Goal: Feedback & Contribution: Contribute content

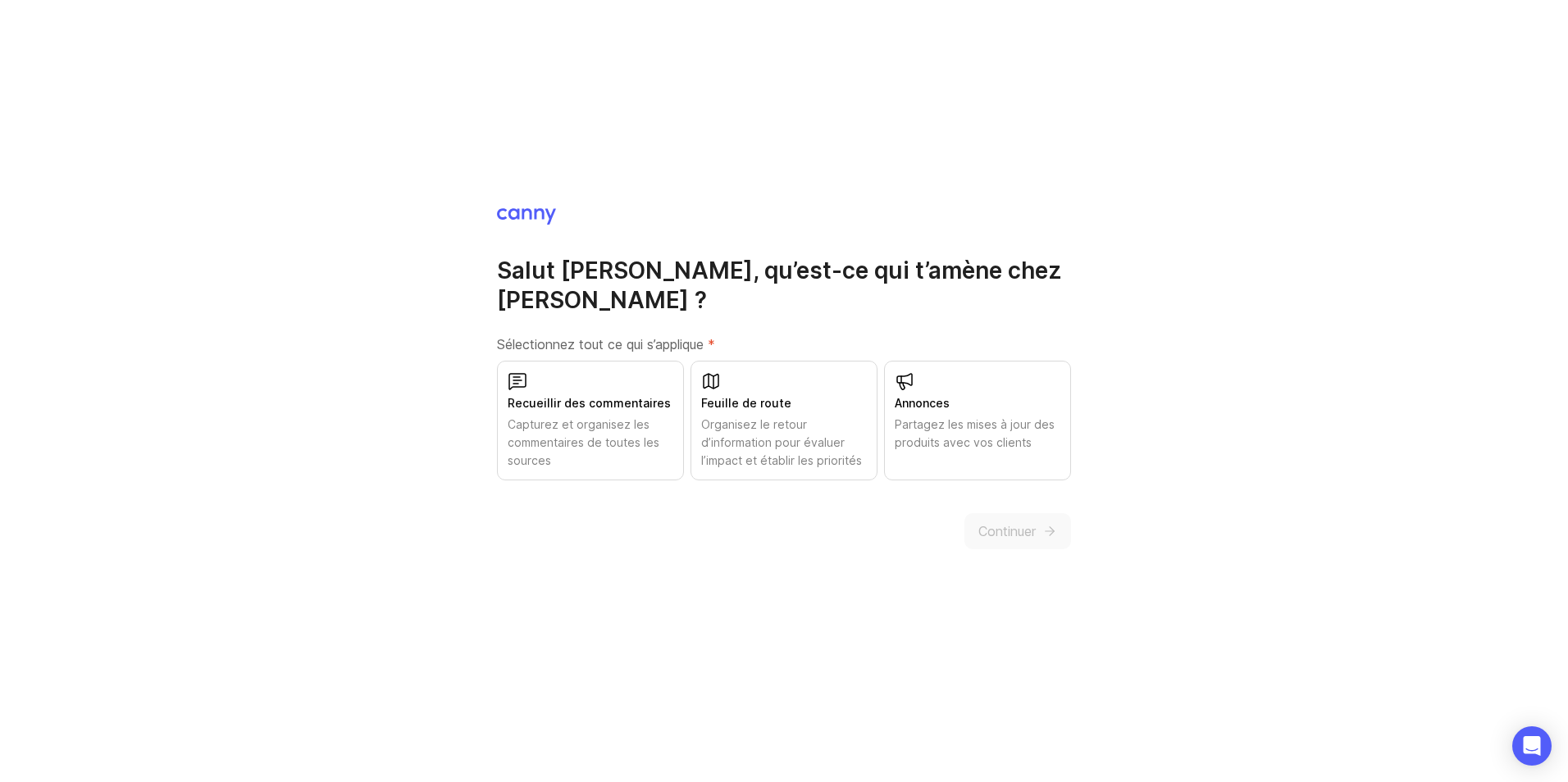
click at [562, 398] on div "Recueillir des commentaires Capturez et organisez les commentaires de toutes le…" at bounding box center [591, 420] width 187 height 119
click at [988, 521] on span "Continuer" at bounding box center [1007, 530] width 57 height 19
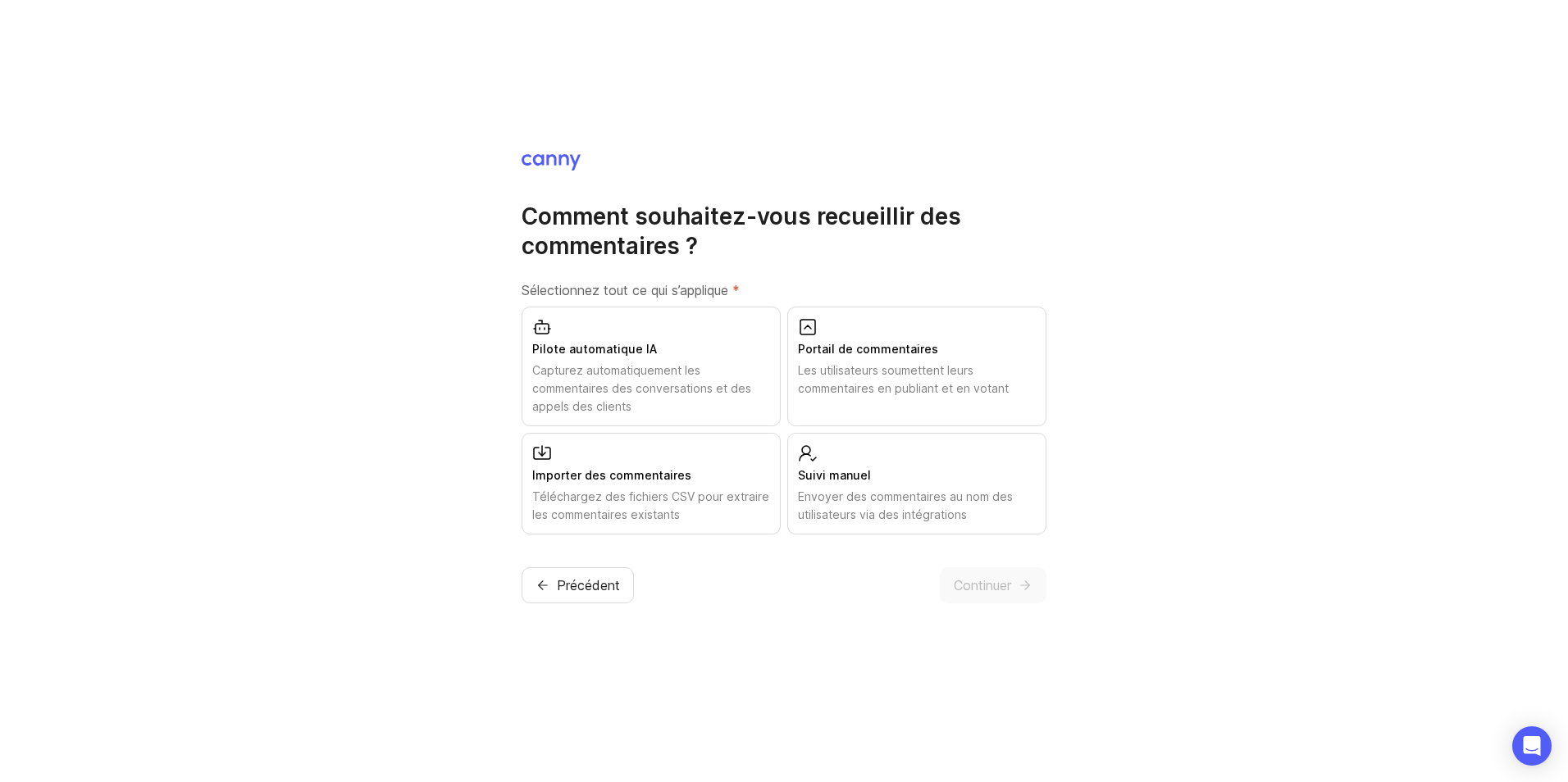
click at [909, 379] on div "Les utilisateurs soumettent leurs commentaires en publiant et en votant" at bounding box center [916, 379] width 238 height 36
click at [978, 587] on span "Continuer" at bounding box center [982, 585] width 57 height 19
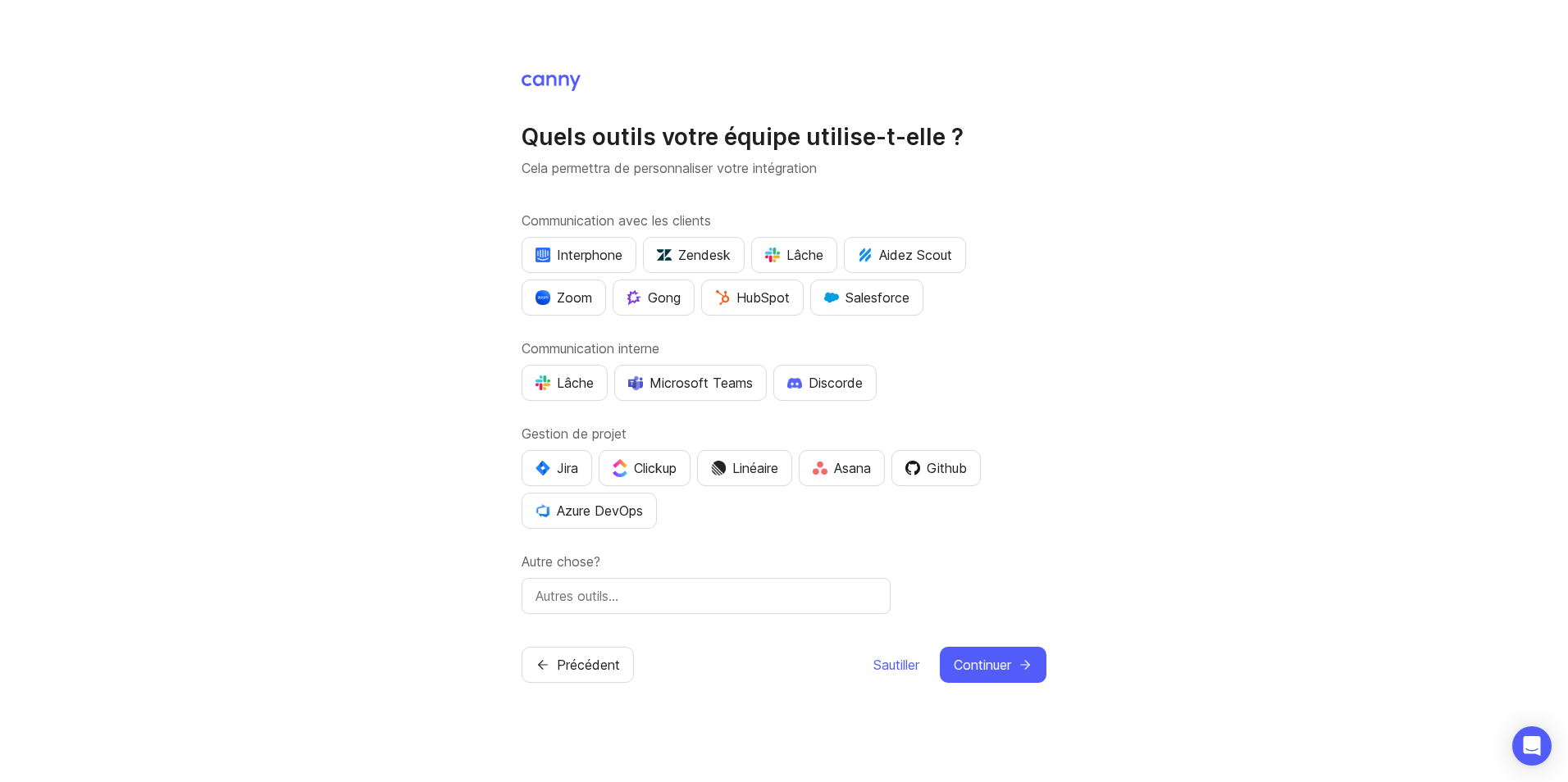
click at [977, 665] on span "Continuer" at bounding box center [982, 664] width 57 height 19
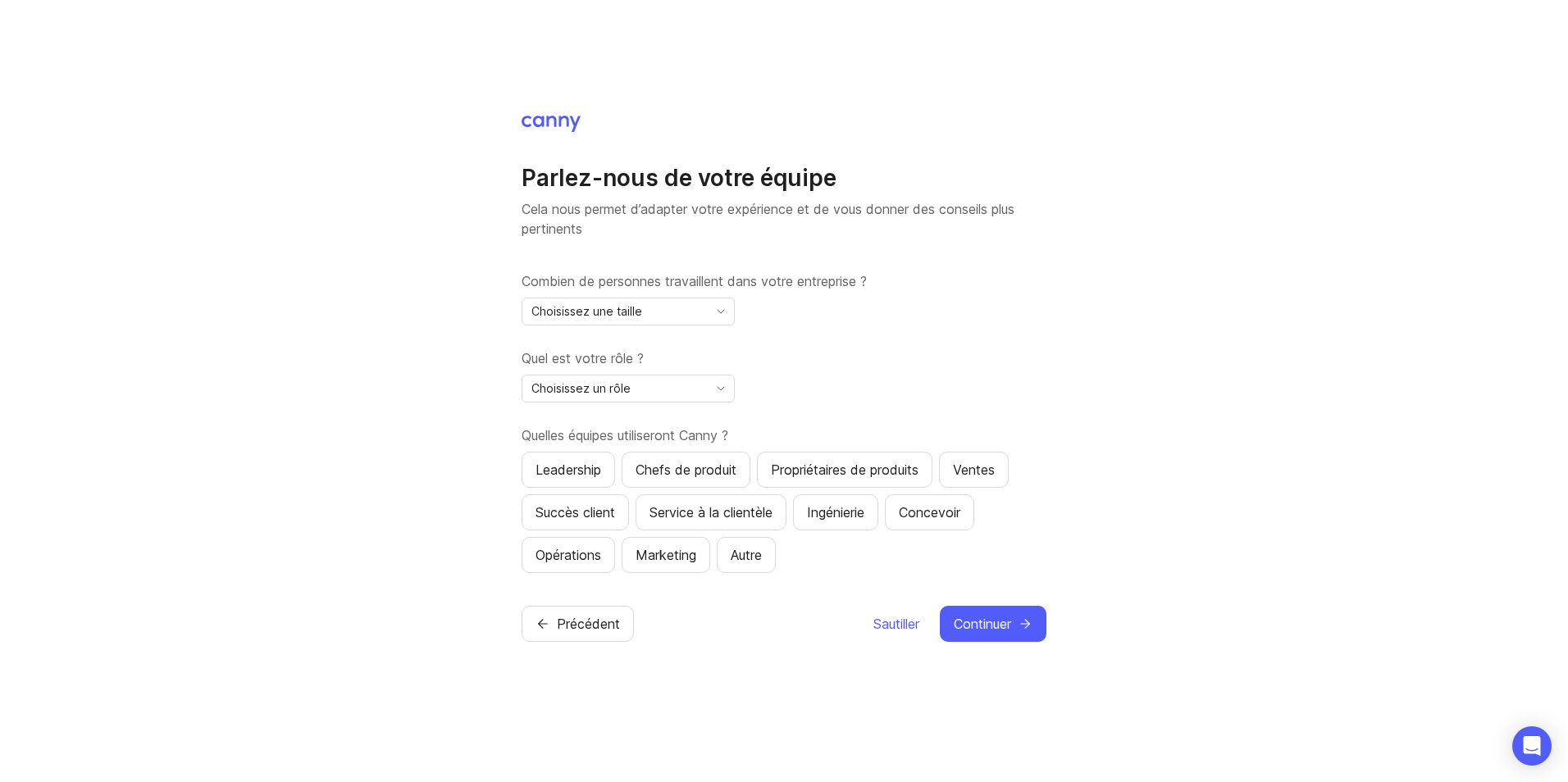
click at [717, 312] on icon "Icône de bascule" at bounding box center [720, 312] width 26 height 13
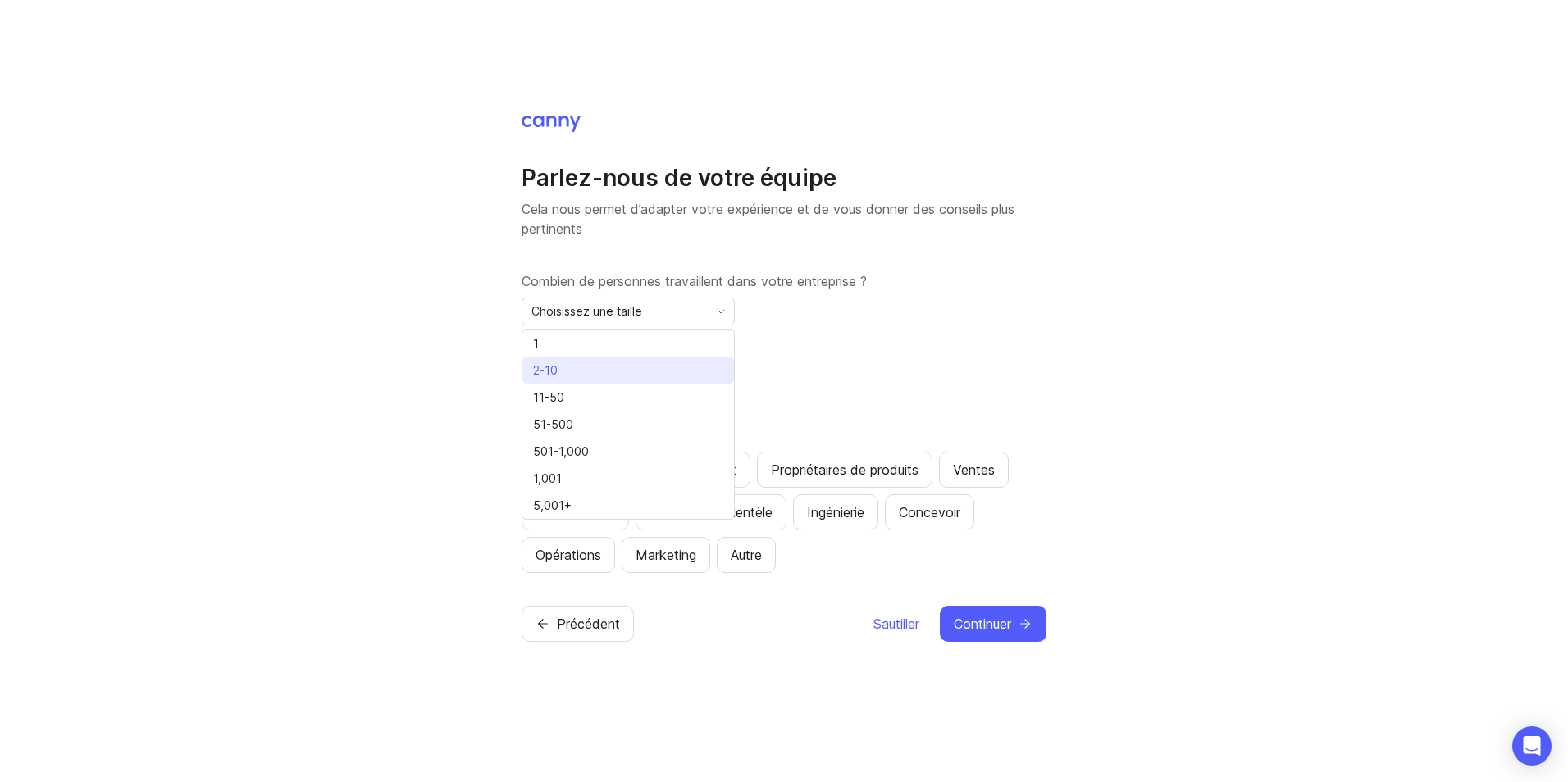
click at [606, 371] on li "2-10" at bounding box center [628, 369] width 212 height 27
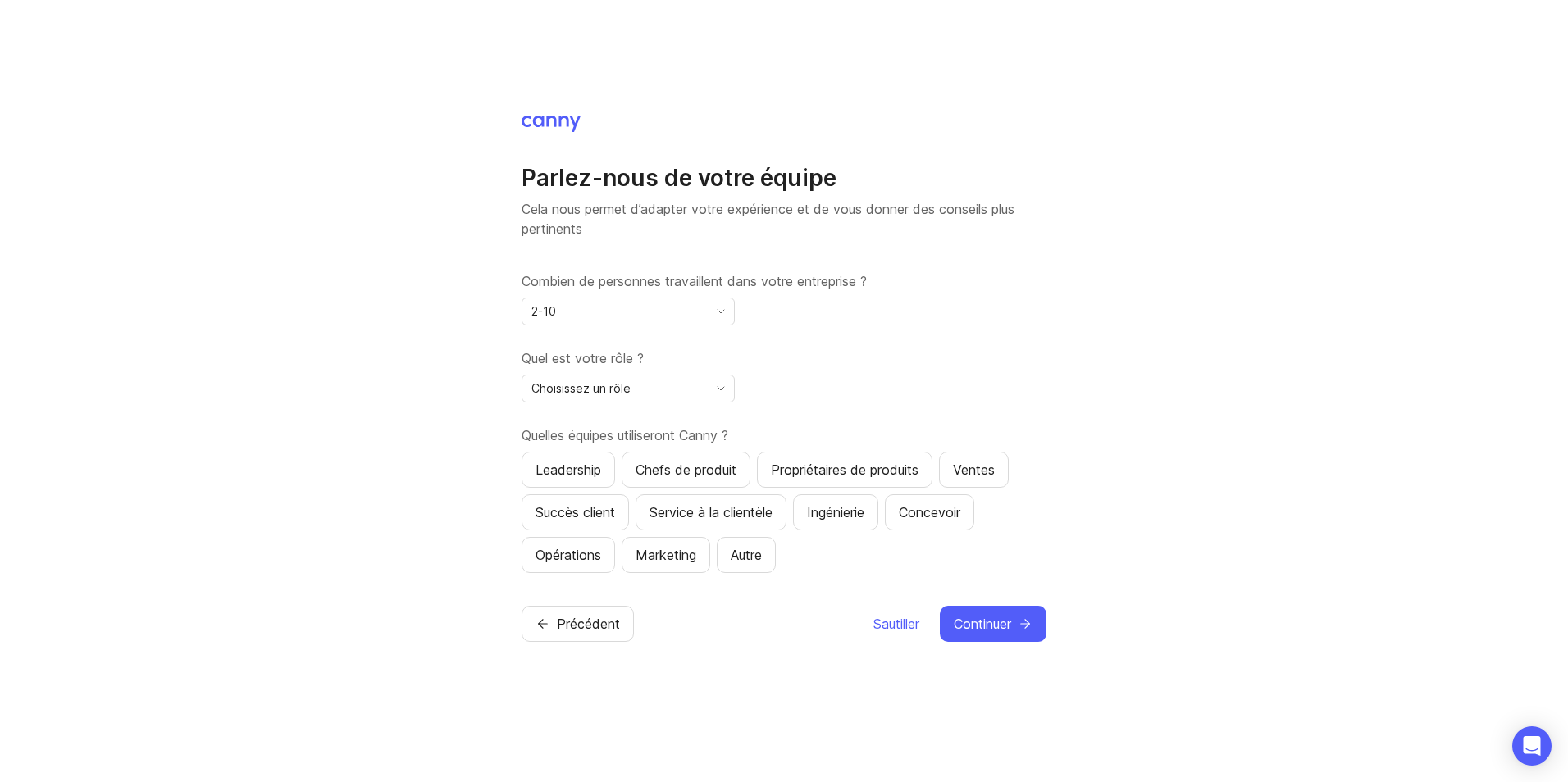
click at [654, 388] on div "Choisissez un rôle" at bounding box center [615, 389] width 185 height 26
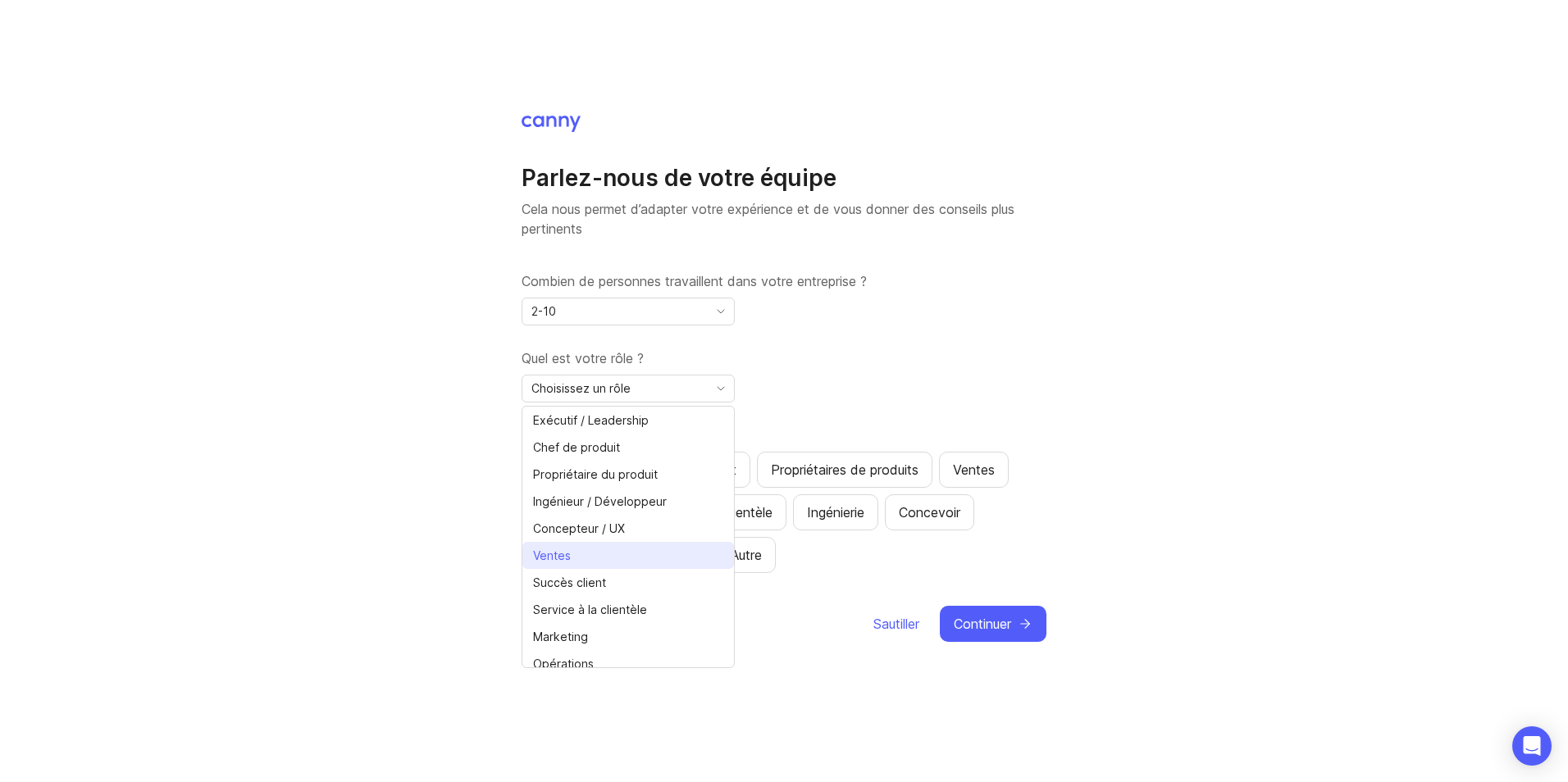
scroll to position [37, 0]
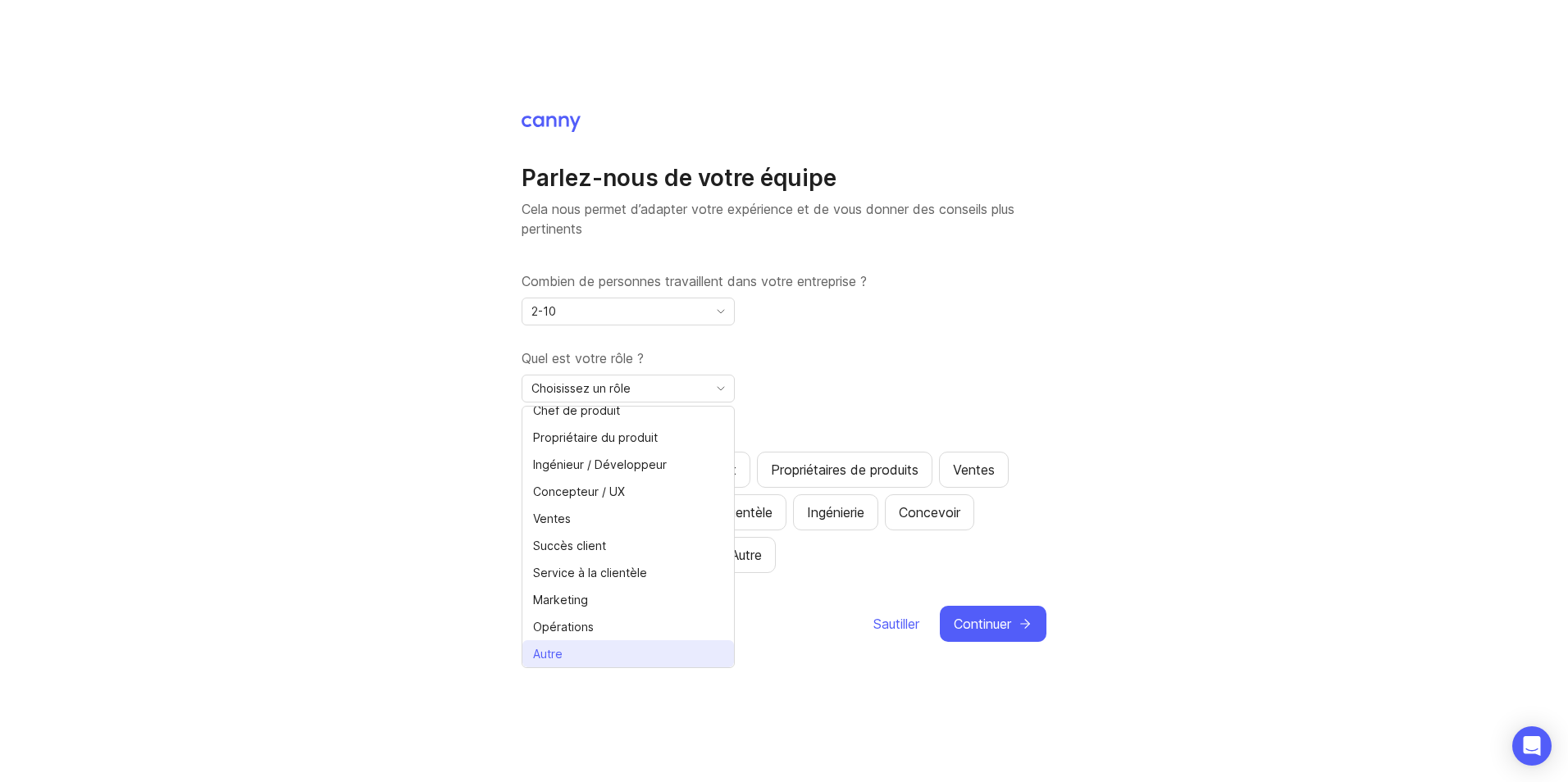
click at [577, 652] on li "Autre" at bounding box center [628, 653] width 212 height 27
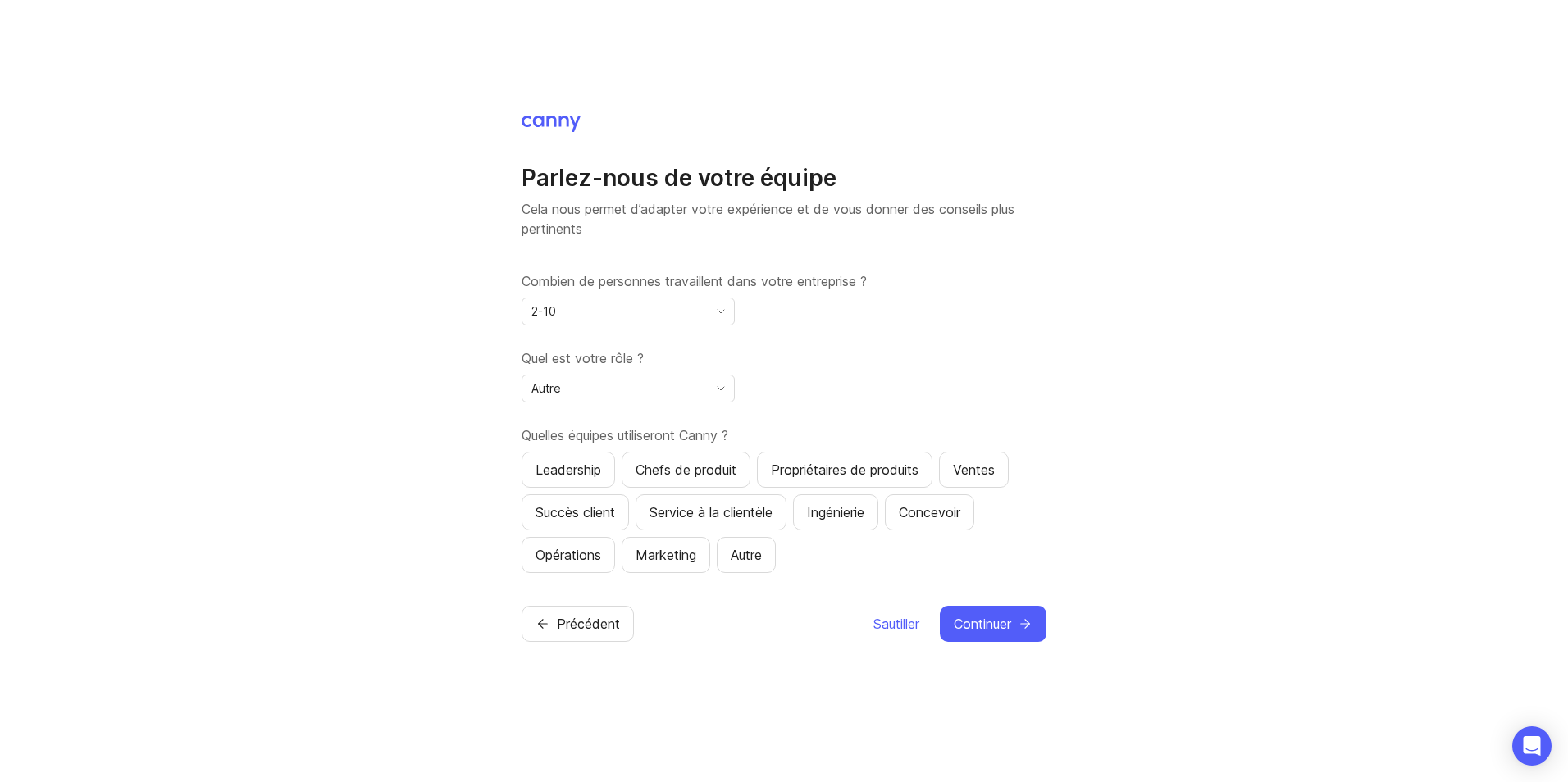
click at [987, 622] on span "Continuer" at bounding box center [982, 623] width 57 height 19
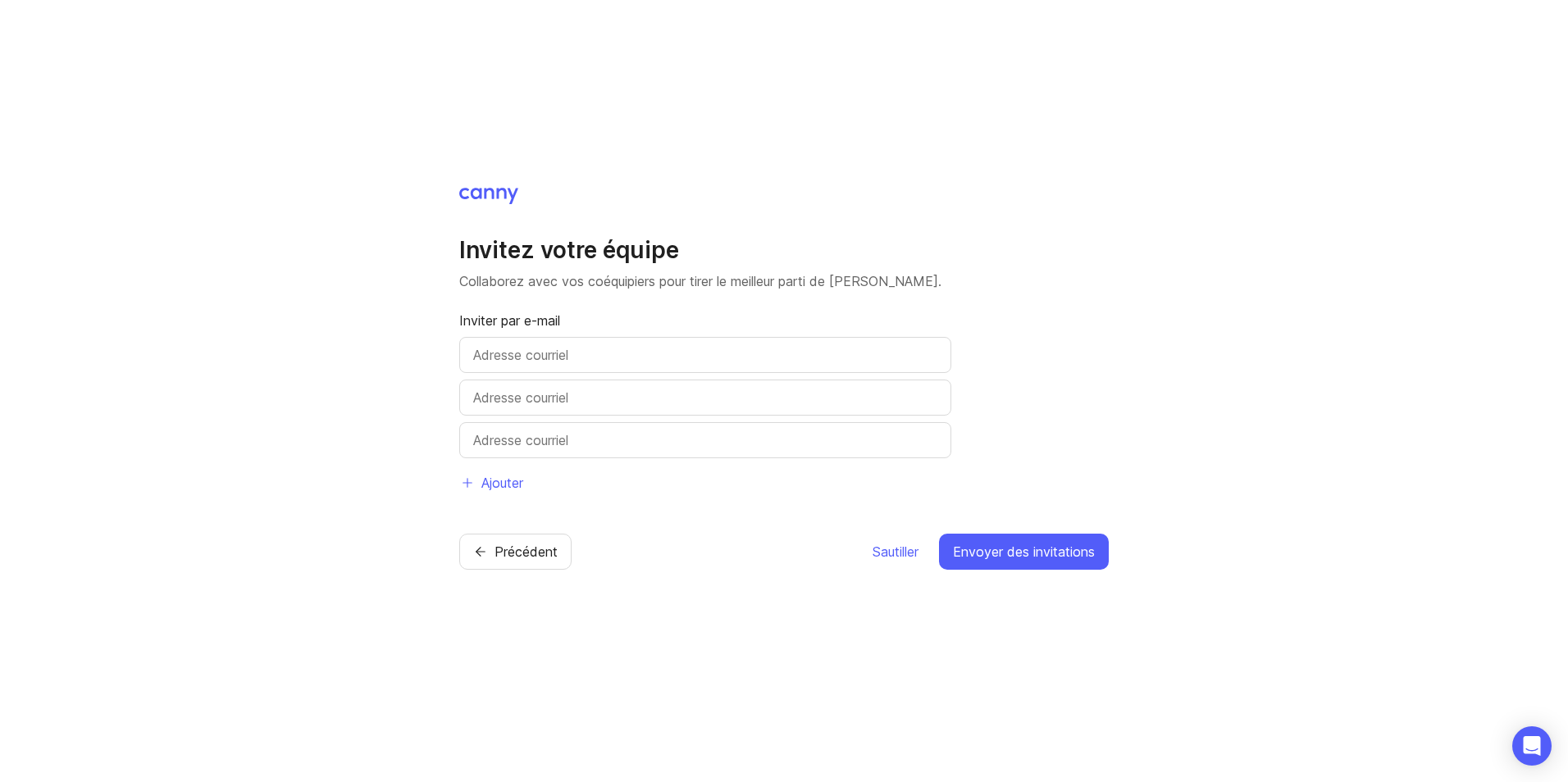
click at [894, 552] on span "Sautiller" at bounding box center [895, 551] width 46 height 19
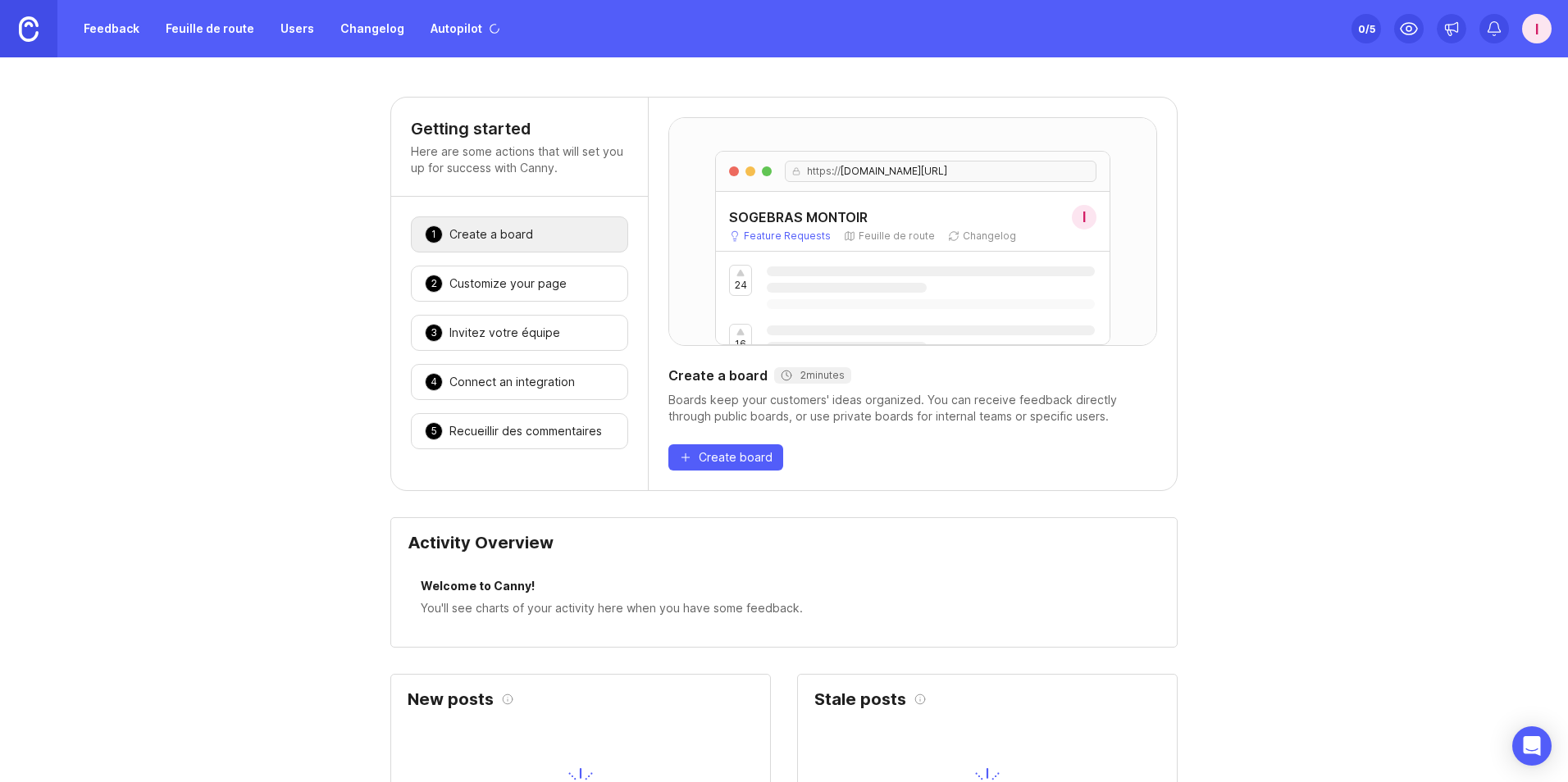
click at [894, 555] on div "Activity Overview" at bounding box center [783, 550] width 753 height 30
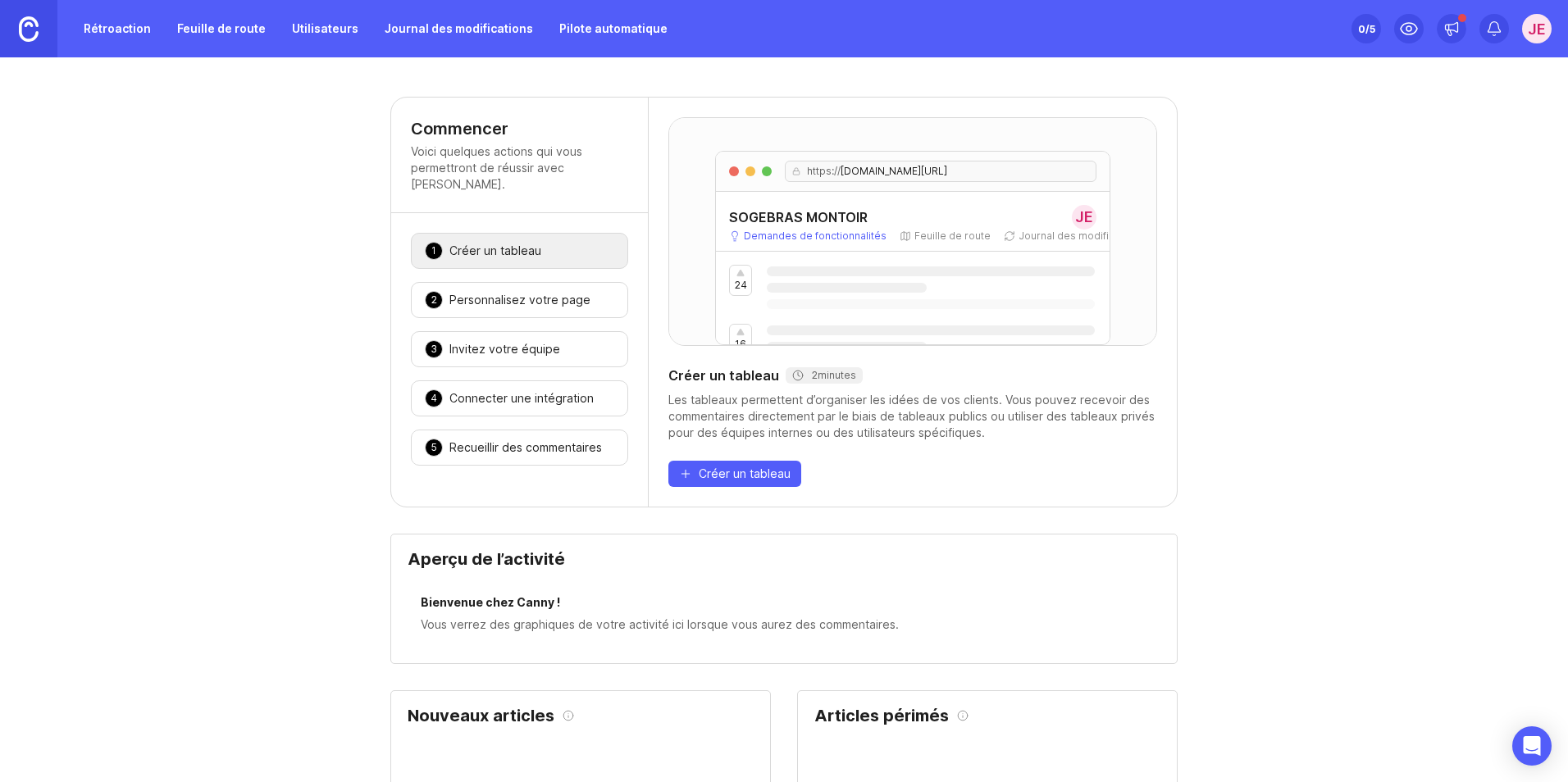
click at [765, 233] on p "Demandes de fonctionnalités" at bounding box center [815, 236] width 143 height 13
click at [728, 237] on icon at bounding box center [734, 236] width 11 height 11
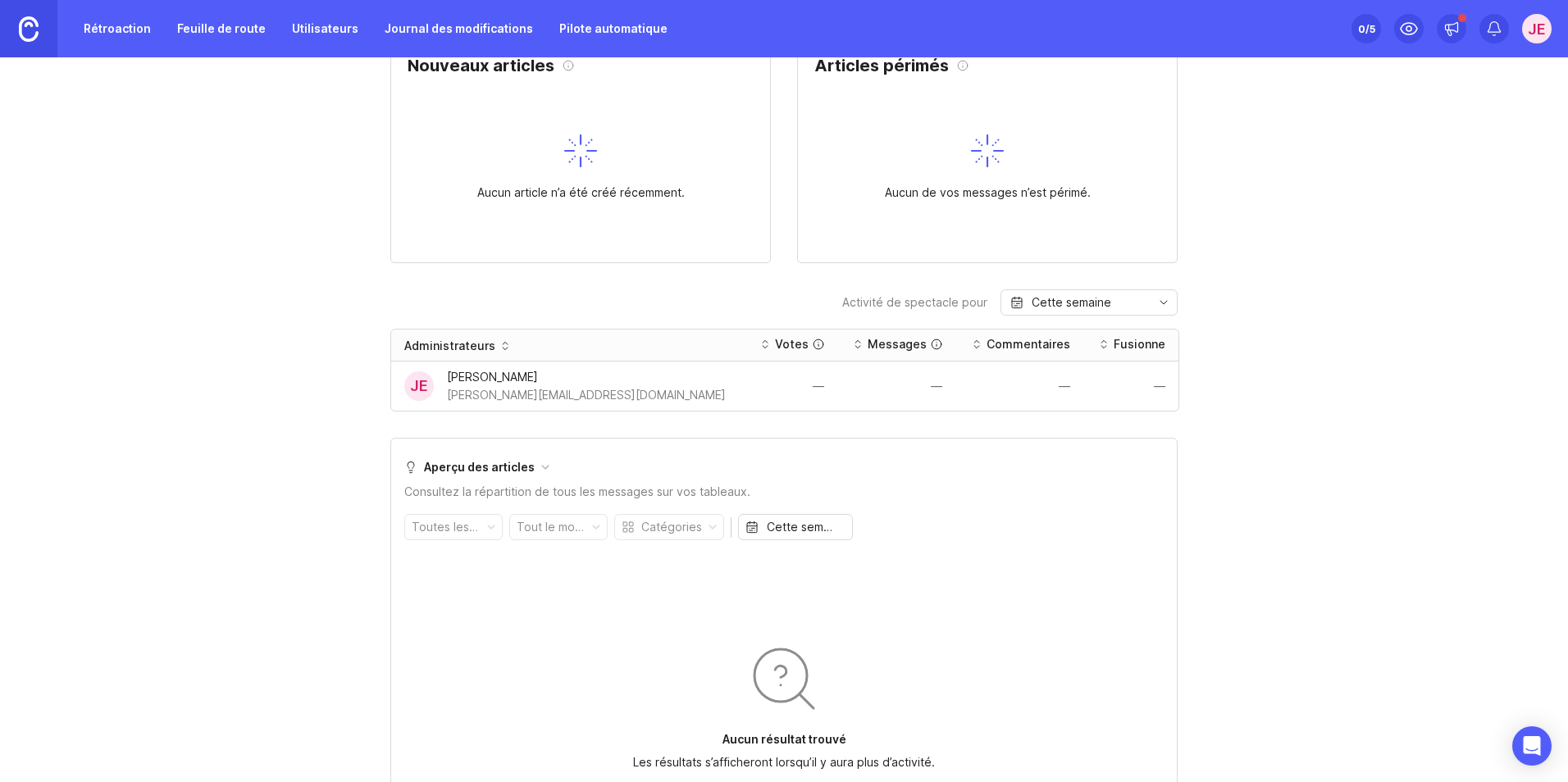
scroll to position [656, 0]
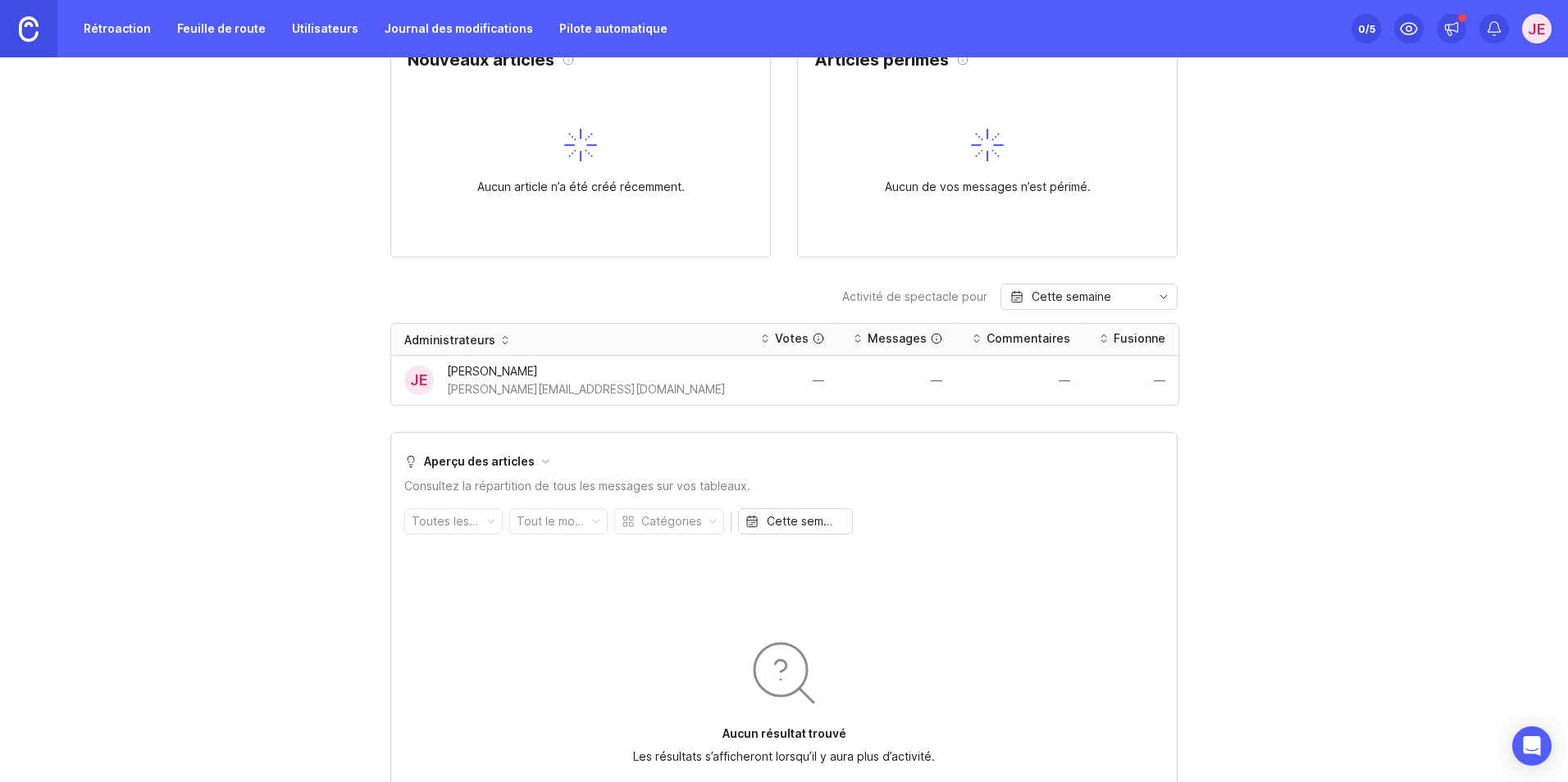
click at [796, 627] on div "Aucun résultat trouvé Les résultats s’afficheront lorsqu’il y aura plus d’activ…" at bounding box center [784, 700] width 417 height 246
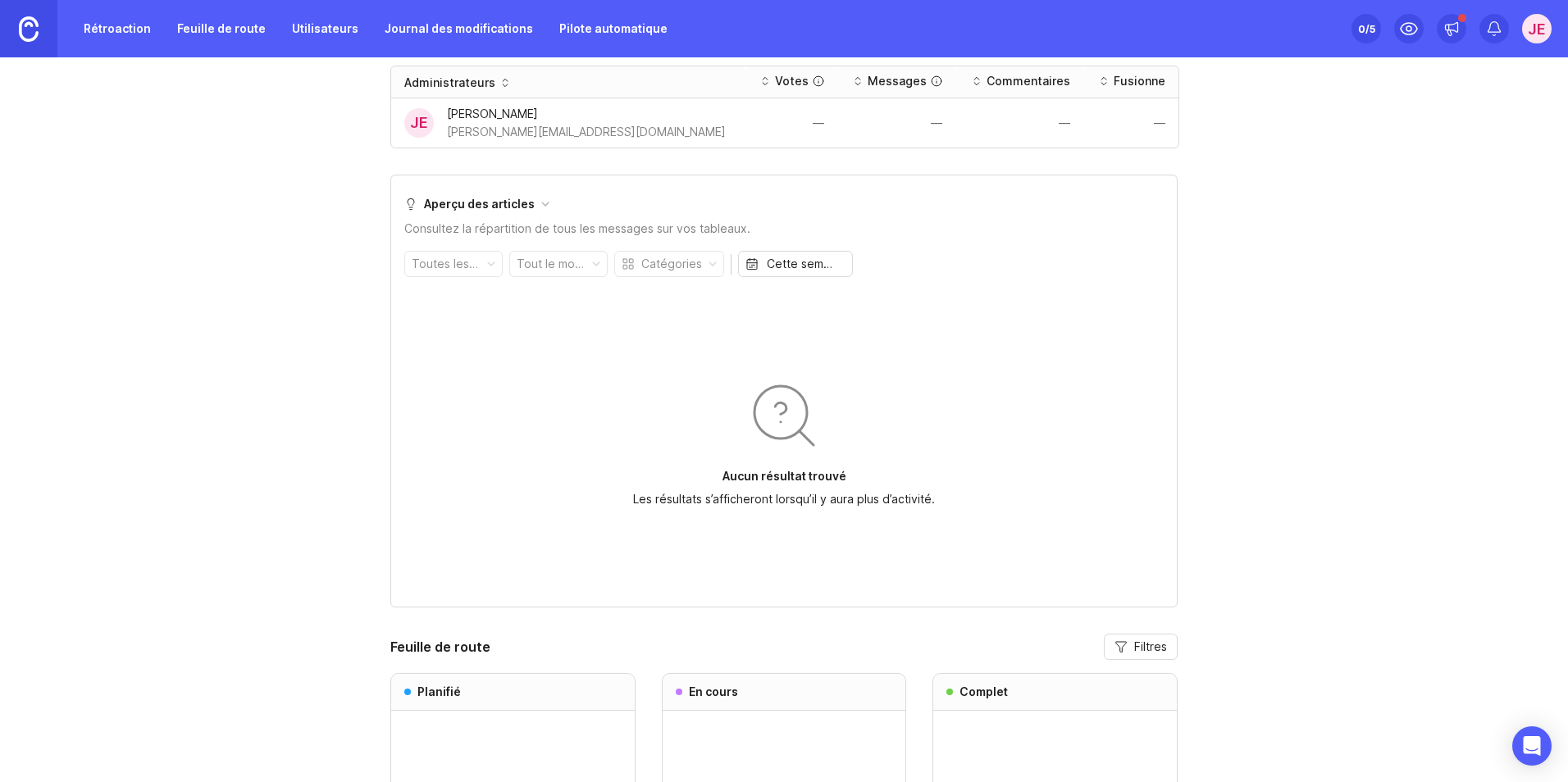
scroll to position [843, 0]
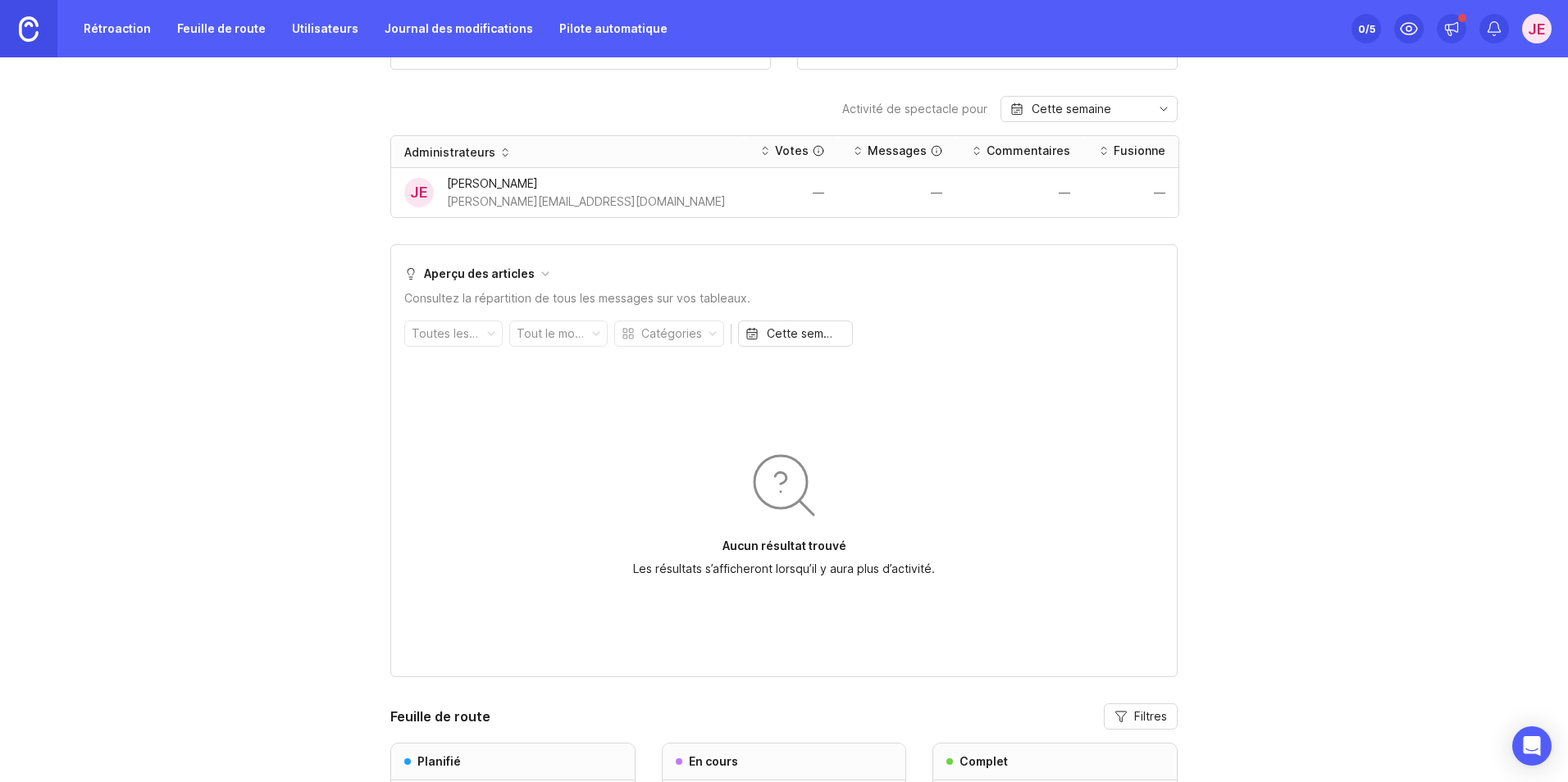
click at [461, 274] on font "Aperçu des articles" at bounding box center [479, 273] width 111 height 18
click at [449, 334] on div "Toutes les planches" at bounding box center [446, 333] width 68 height 18
click at [488, 298] on div "Consultez la répartition de tous les messages sur vos tableaux." at bounding box center [578, 298] width 346 height 18
click at [790, 335] on div "Cette semaine" at bounding box center [801, 333] width 68 height 18
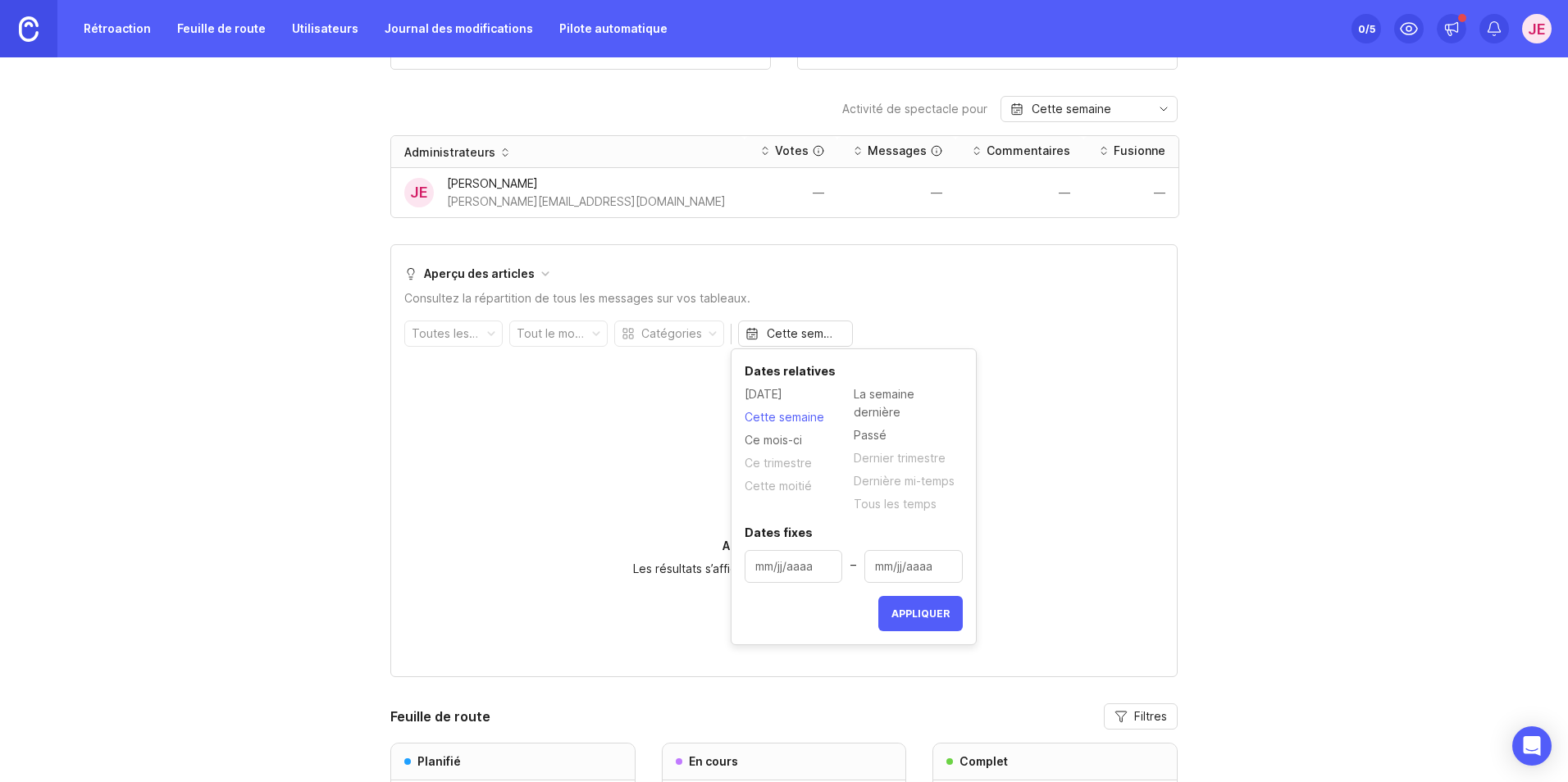
click at [510, 522] on div "Aucun résultat trouvé Les résultats s’afficheront lorsqu’il y aura plus d’activ…" at bounding box center [784, 512] width 759 height 304
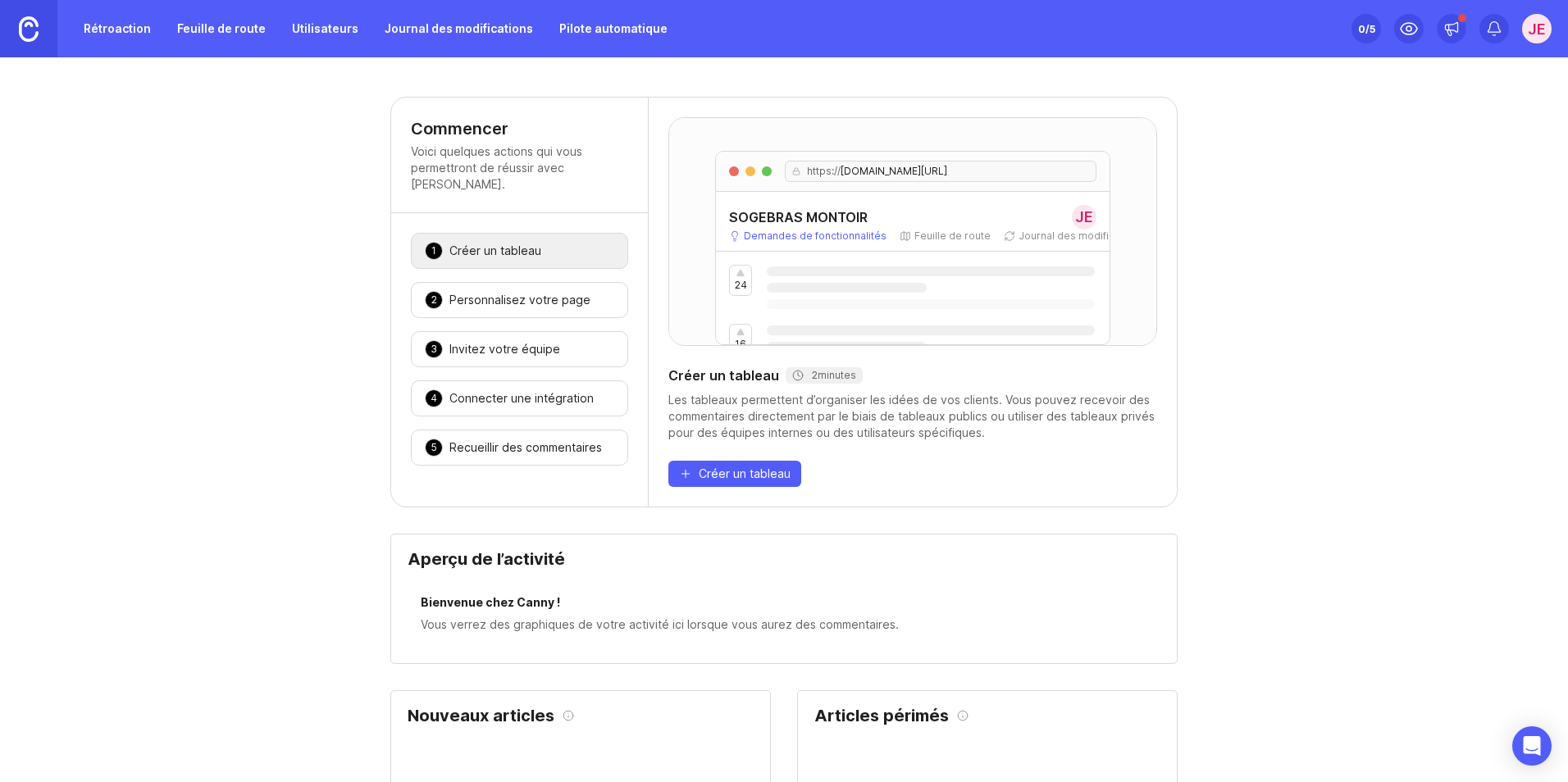
click at [515, 242] on div "Créer un tableau" at bounding box center [494, 251] width 92 height 17
click at [499, 440] on div "Recueillir des commentaires" at bounding box center [525, 448] width 153 height 17
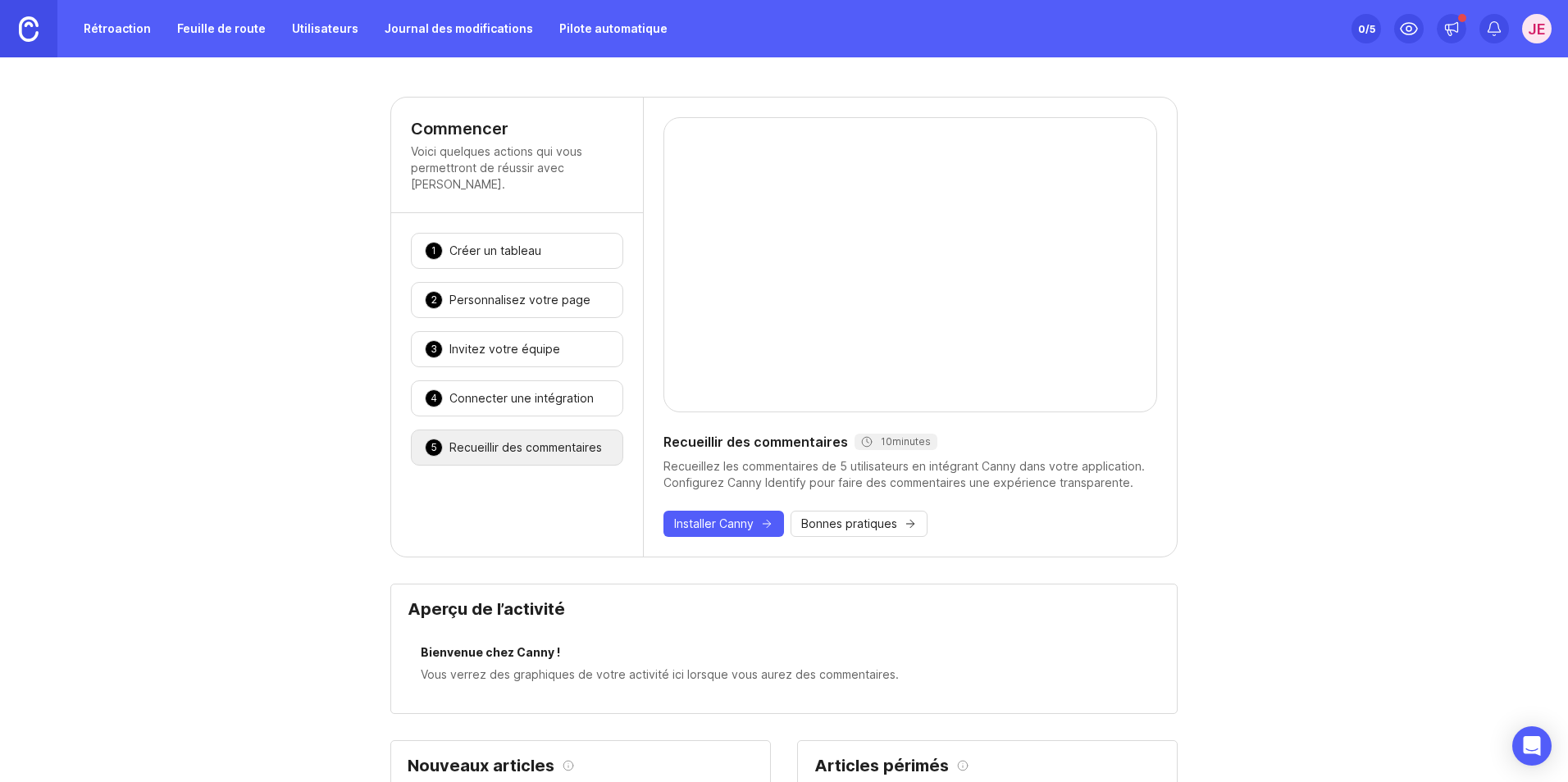
click at [845, 520] on span "Bonnes pratiques" at bounding box center [849, 524] width 96 height 17
click at [497, 242] on div "Créer un tableau" at bounding box center [494, 251] width 92 height 17
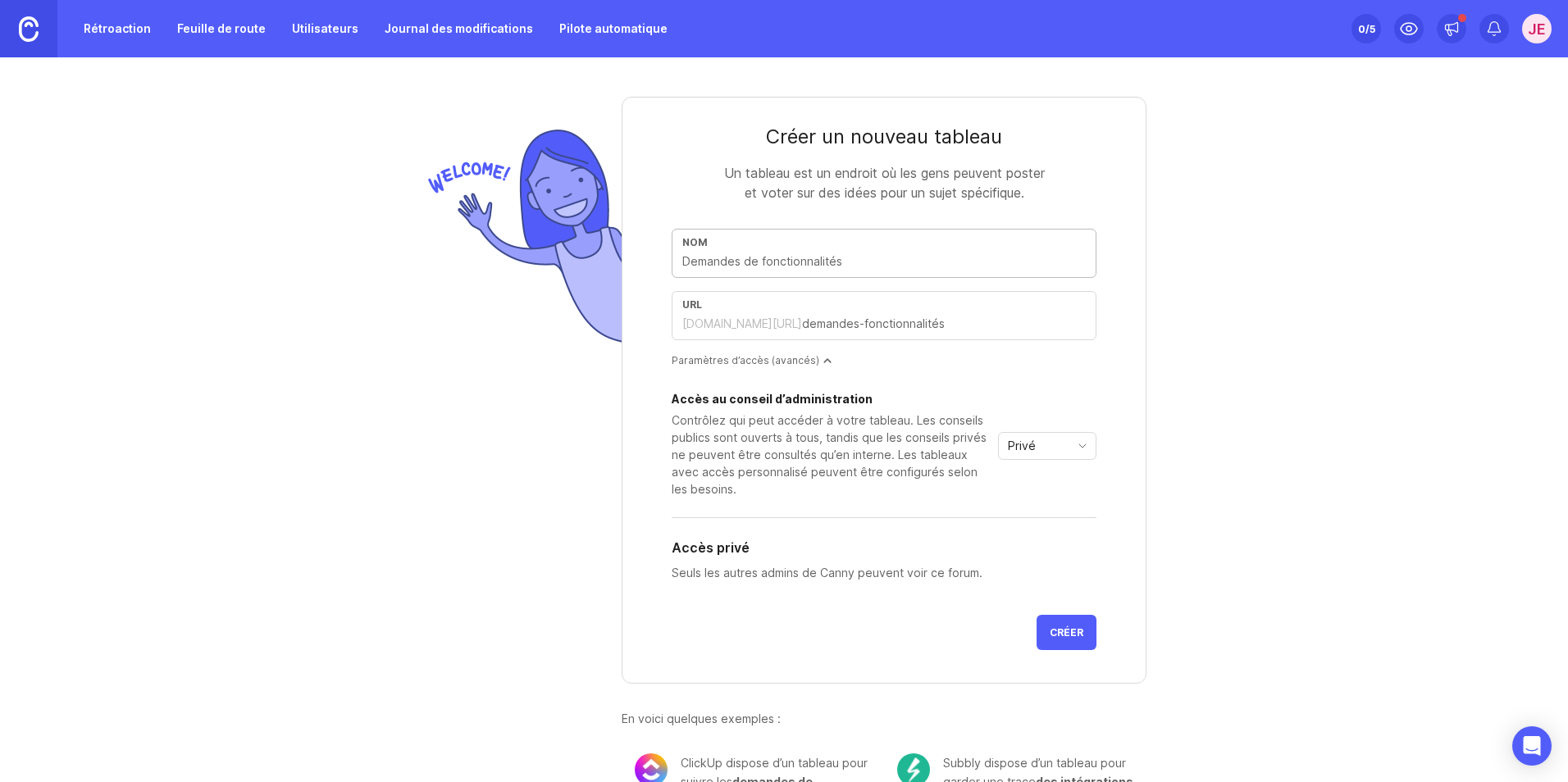
click at [718, 270] on input "text" at bounding box center [884, 261] width 404 height 18
type input "D"
type input "d"
type input "DE"
type input "de"
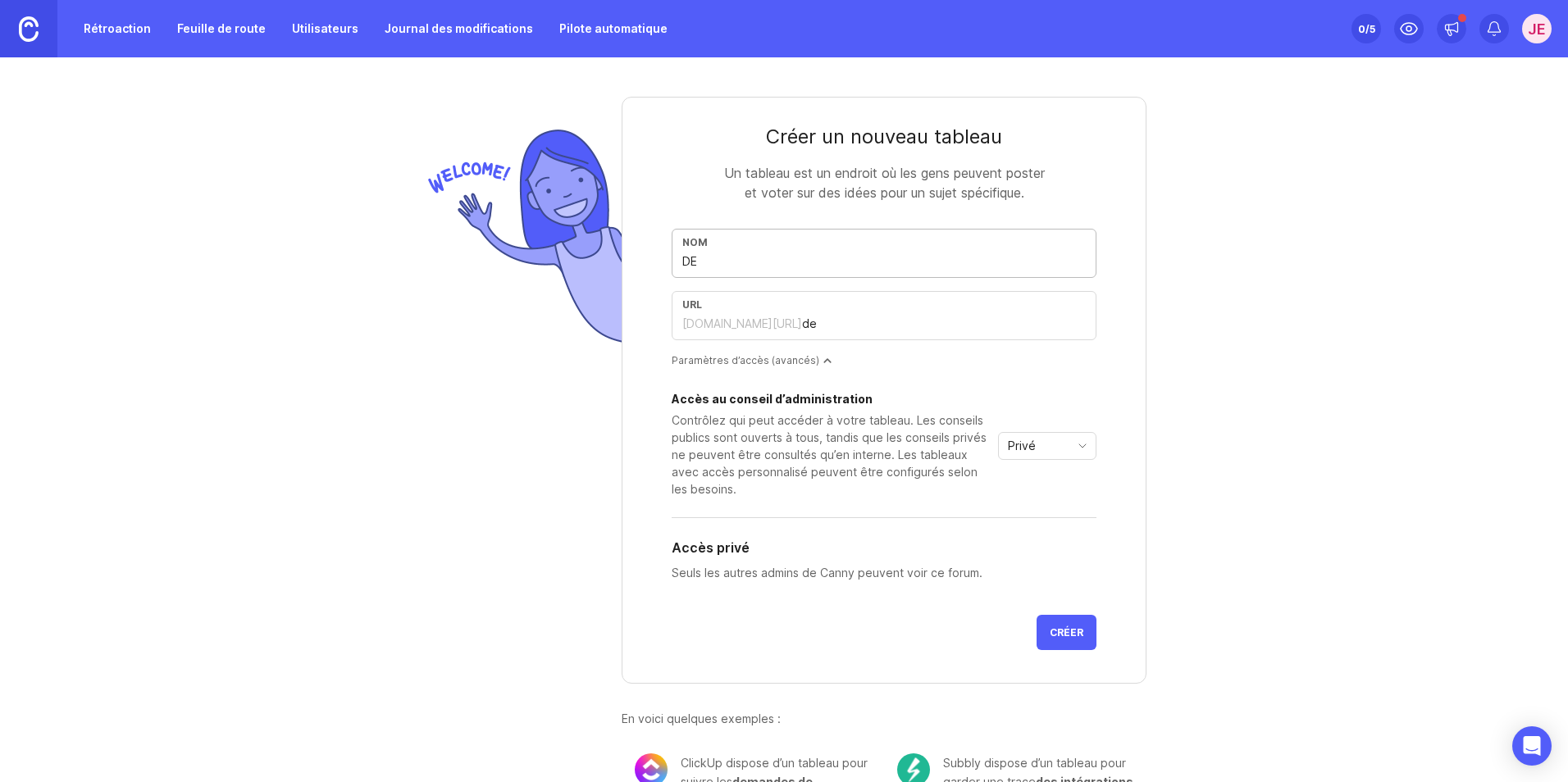
type input "DEL"
type input "del"
type input "DELT"
type input "delt"
type input "DELTA"
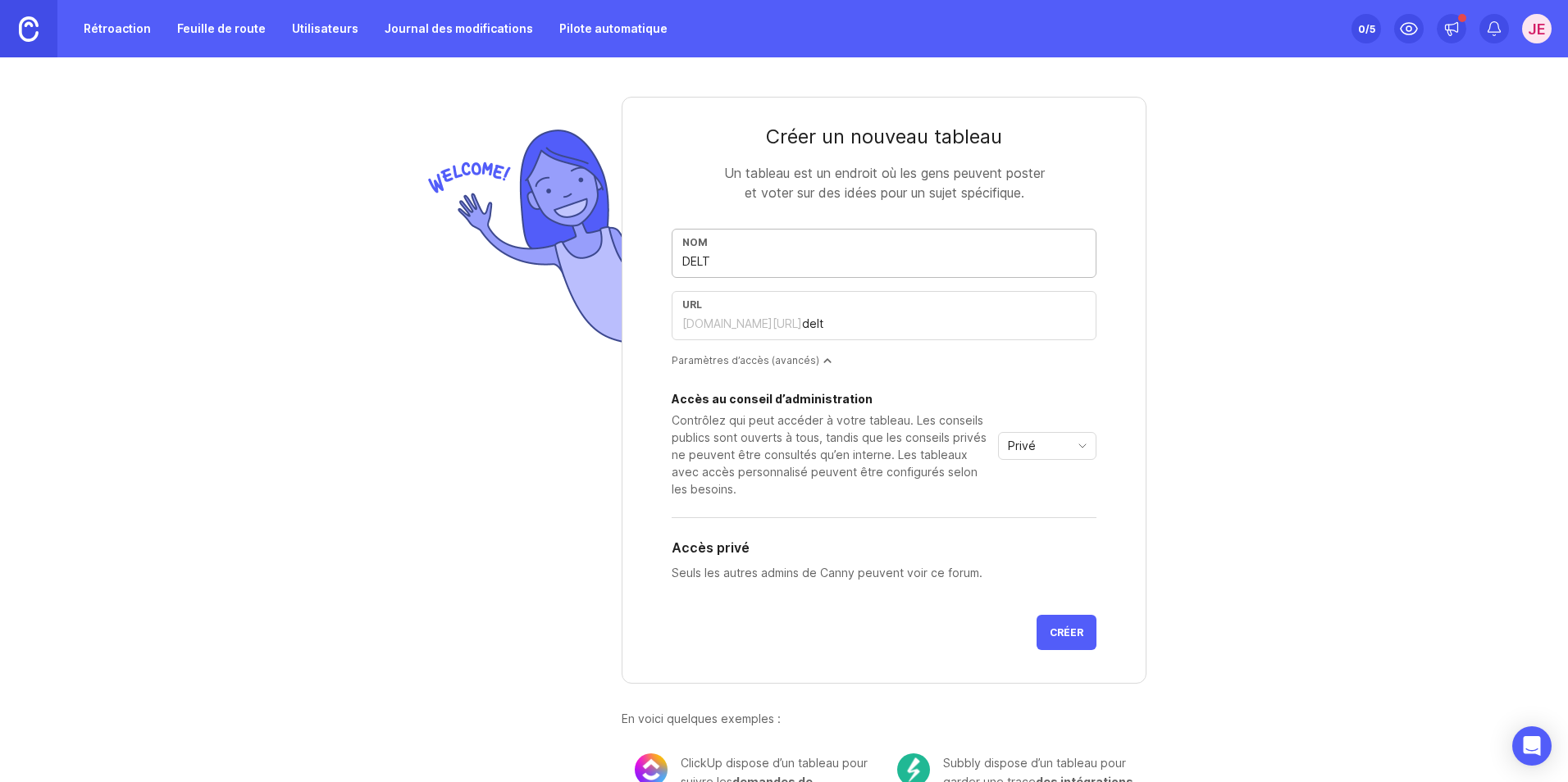
type input "delta"
type input "DELTAI"
type input "deltai"
type input "DELTAI"
click at [1079, 448] on icon "Icône de bascule" at bounding box center [1082, 446] width 6 height 4
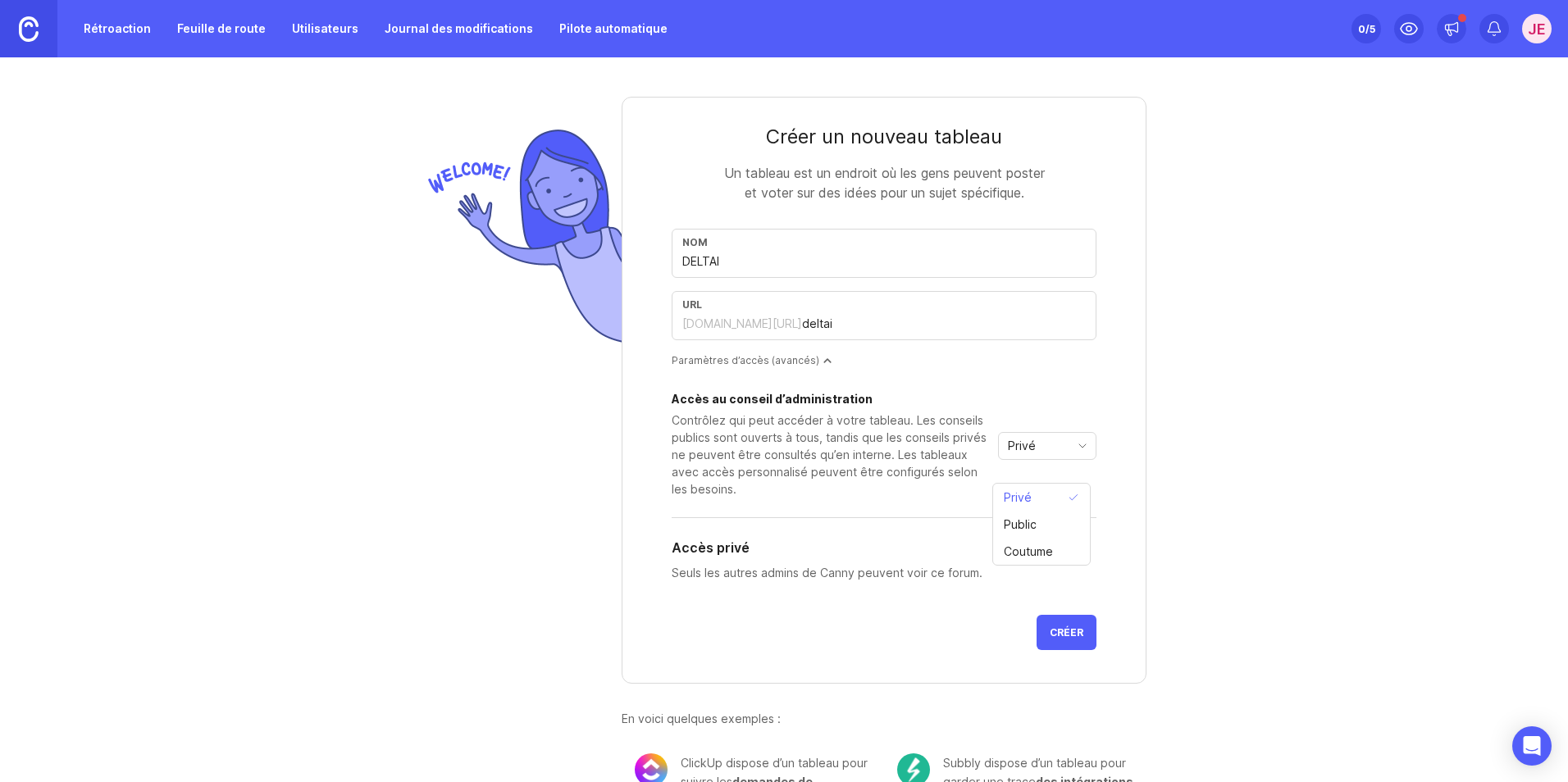
click at [1079, 453] on icon "Icône de bascule" at bounding box center [1082, 446] width 26 height 13
click at [1081, 453] on icon "Icône de bascule" at bounding box center [1082, 446] width 26 height 13
click at [1056, 520] on li "Public" at bounding box center [1041, 524] width 97 height 27
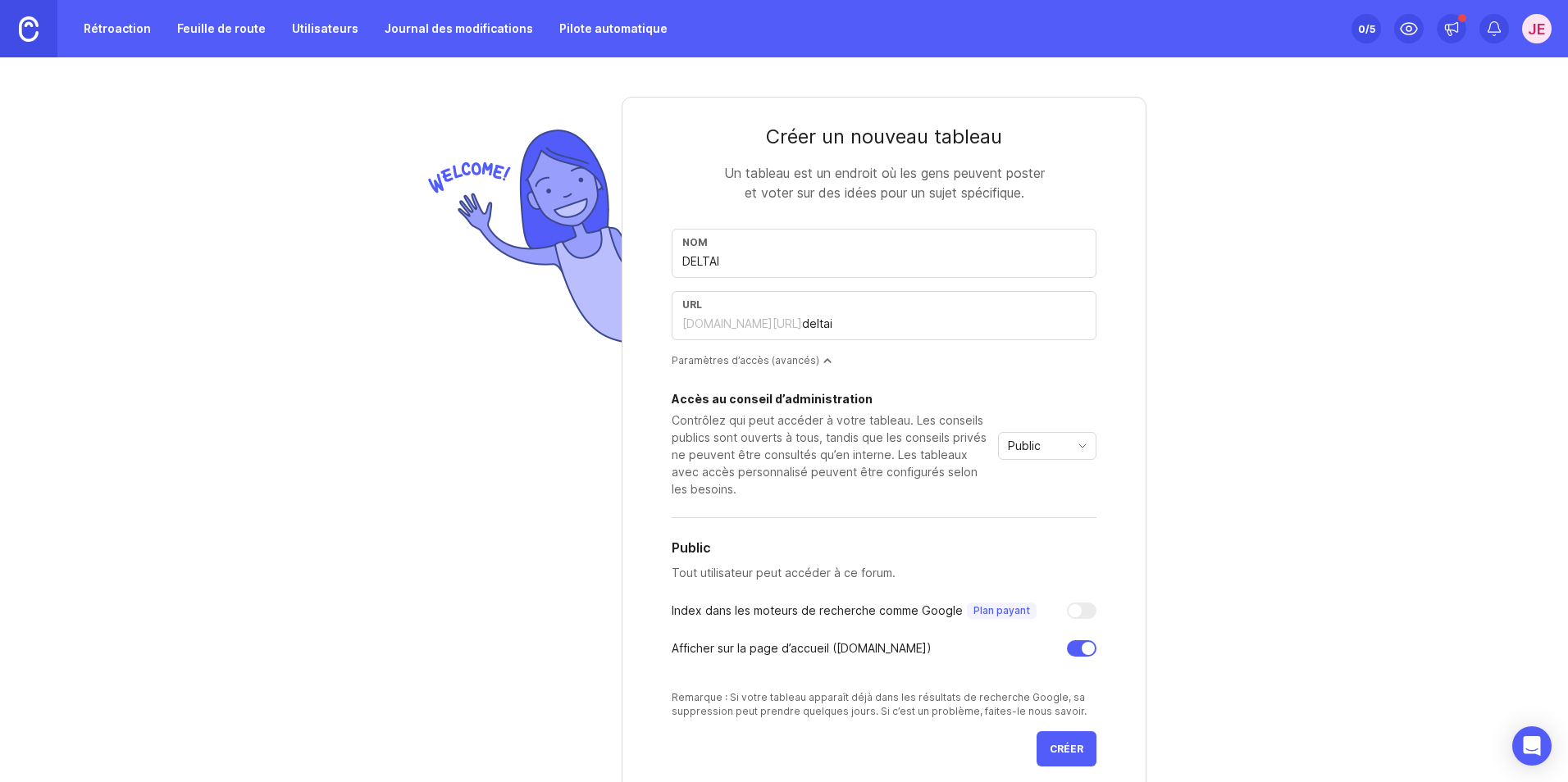
click at [1057, 755] on span "Créer" at bounding box center [1066, 749] width 33 height 12
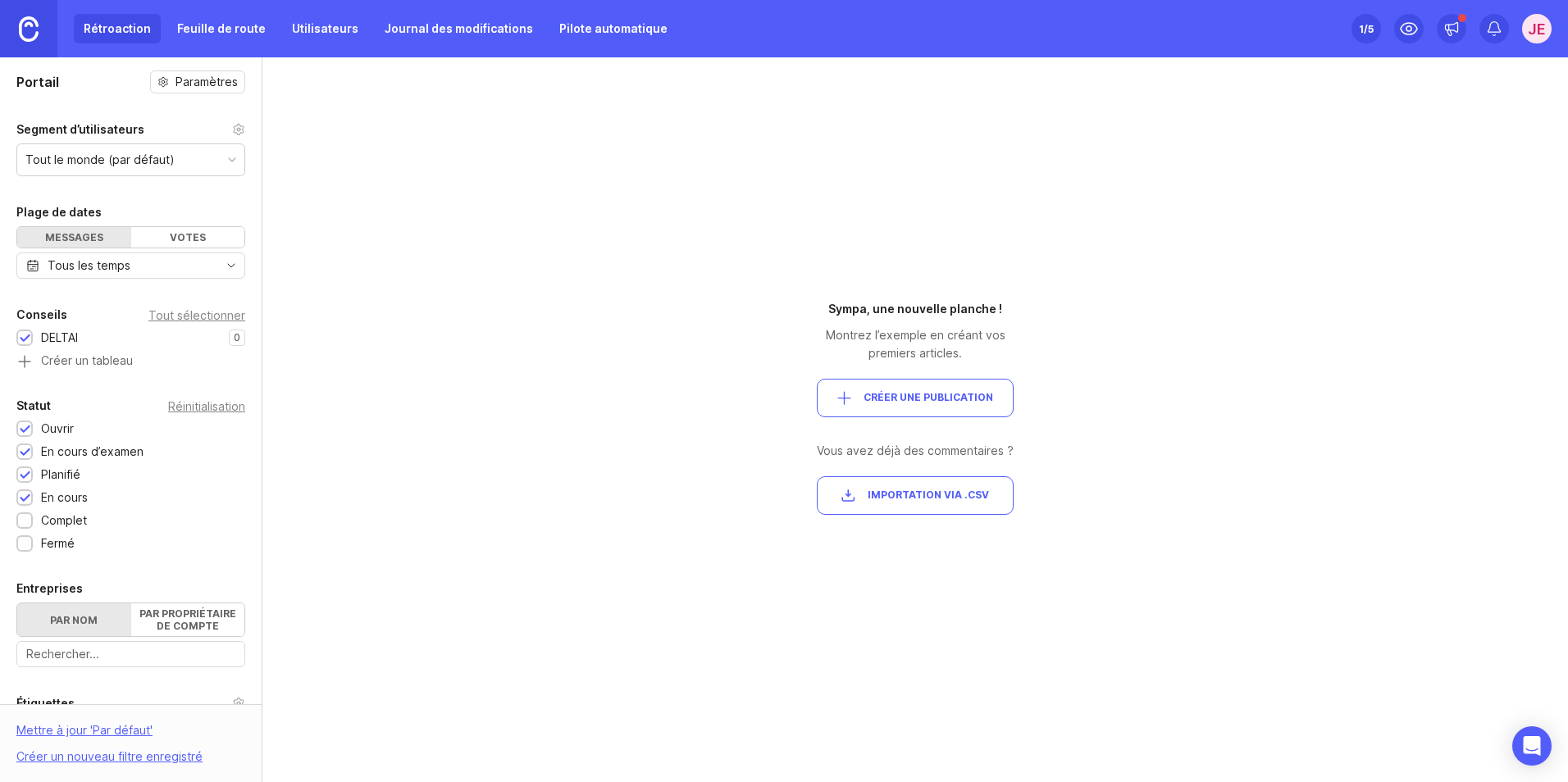
click at [82, 233] on div "Messages" at bounding box center [74, 237] width 114 height 20
click at [218, 267] on icon "Icône de bascule" at bounding box center [231, 266] width 26 height 13
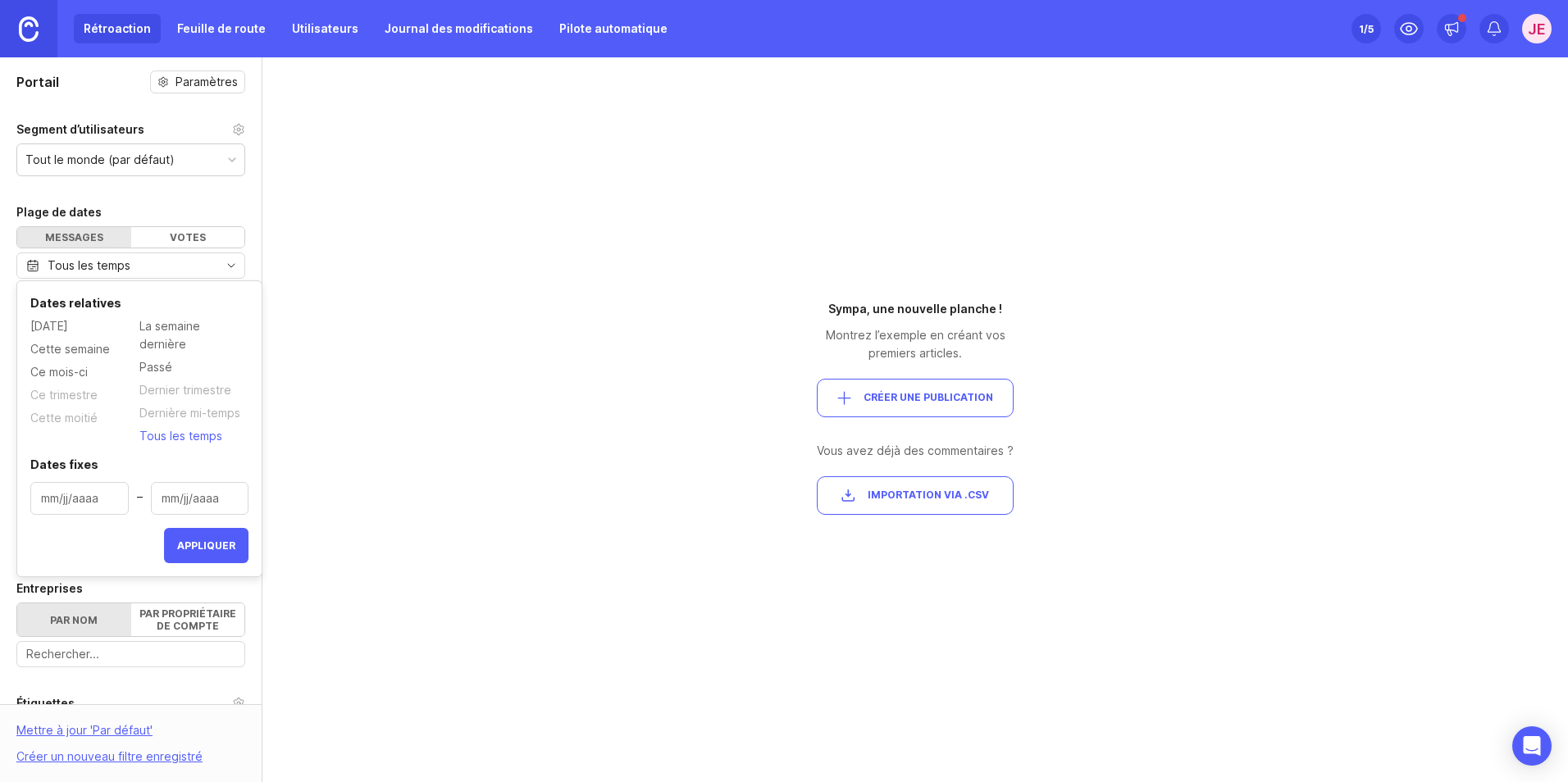
click at [499, 486] on div "Portail Paramètres Segment d’utilisateurs Tout le monde (par défaut) Plage de d…" at bounding box center [784, 419] width 1568 height 725
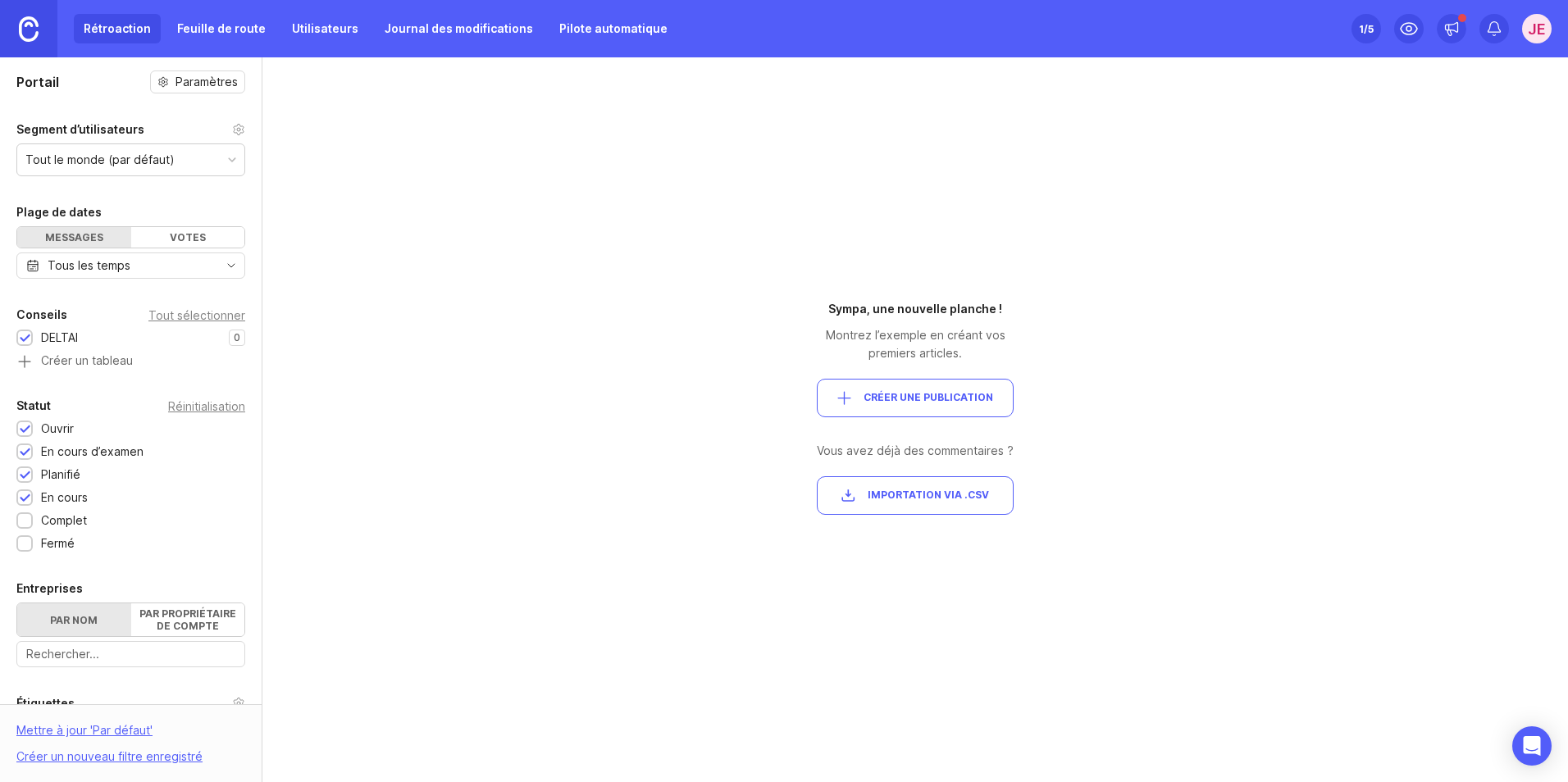
click at [224, 155] on div "Tout le monde (par défaut)" at bounding box center [131, 160] width 227 height 31
click at [938, 398] on span "Créer une publication" at bounding box center [928, 398] width 130 height 14
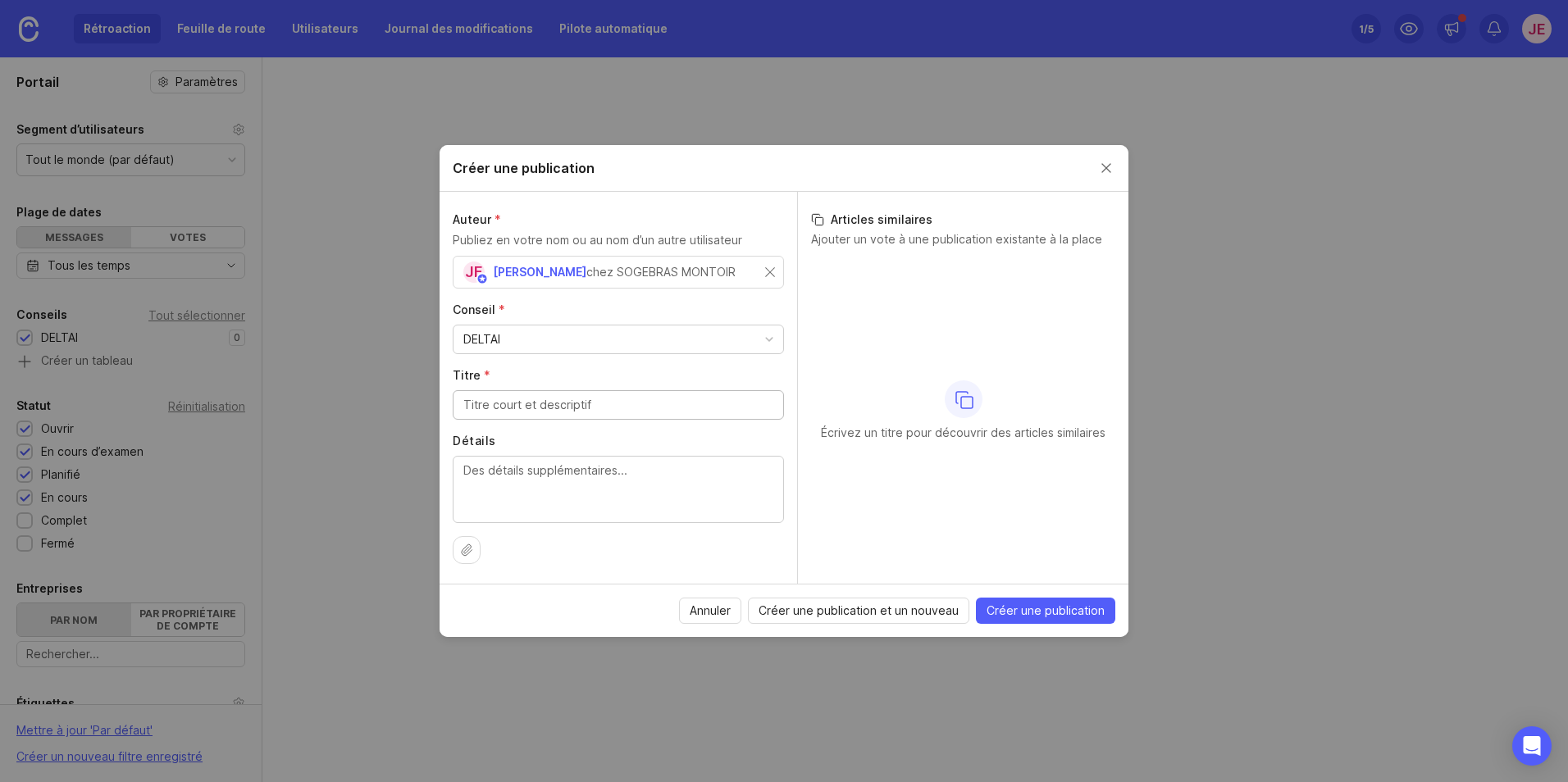
click at [475, 405] on input "Titre *" at bounding box center [617, 404] width 310 height 18
type input "REFERENCE INTERNE DANS DELTA I"
click at [467, 467] on textarea "Détails" at bounding box center [617, 489] width 310 height 54
type textarea "Pouvez-vous créer une cellule REFERENCE INTERNE dans la déclaration DELTA I"
click at [1014, 613] on span "Créer une publication" at bounding box center [1046, 611] width 118 height 17
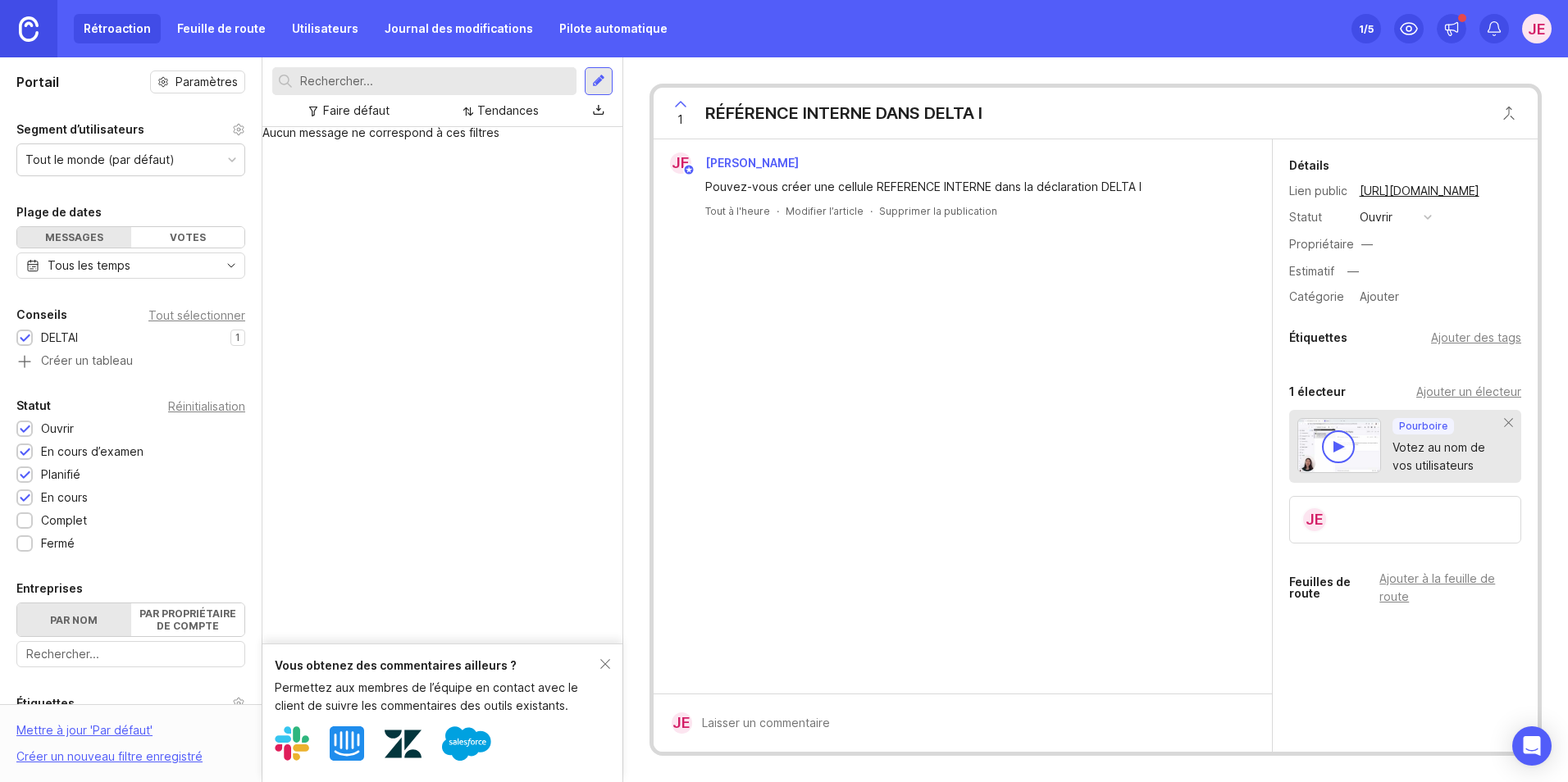
click at [1201, 592] on div "Je [PERSON_NAME] Pouvez-vous créer une cellule REFERENCE INTERNE dans la déclar…" at bounding box center [963, 416] width 618 height 554
click at [1447, 29] on icon at bounding box center [1451, 29] width 17 height 17
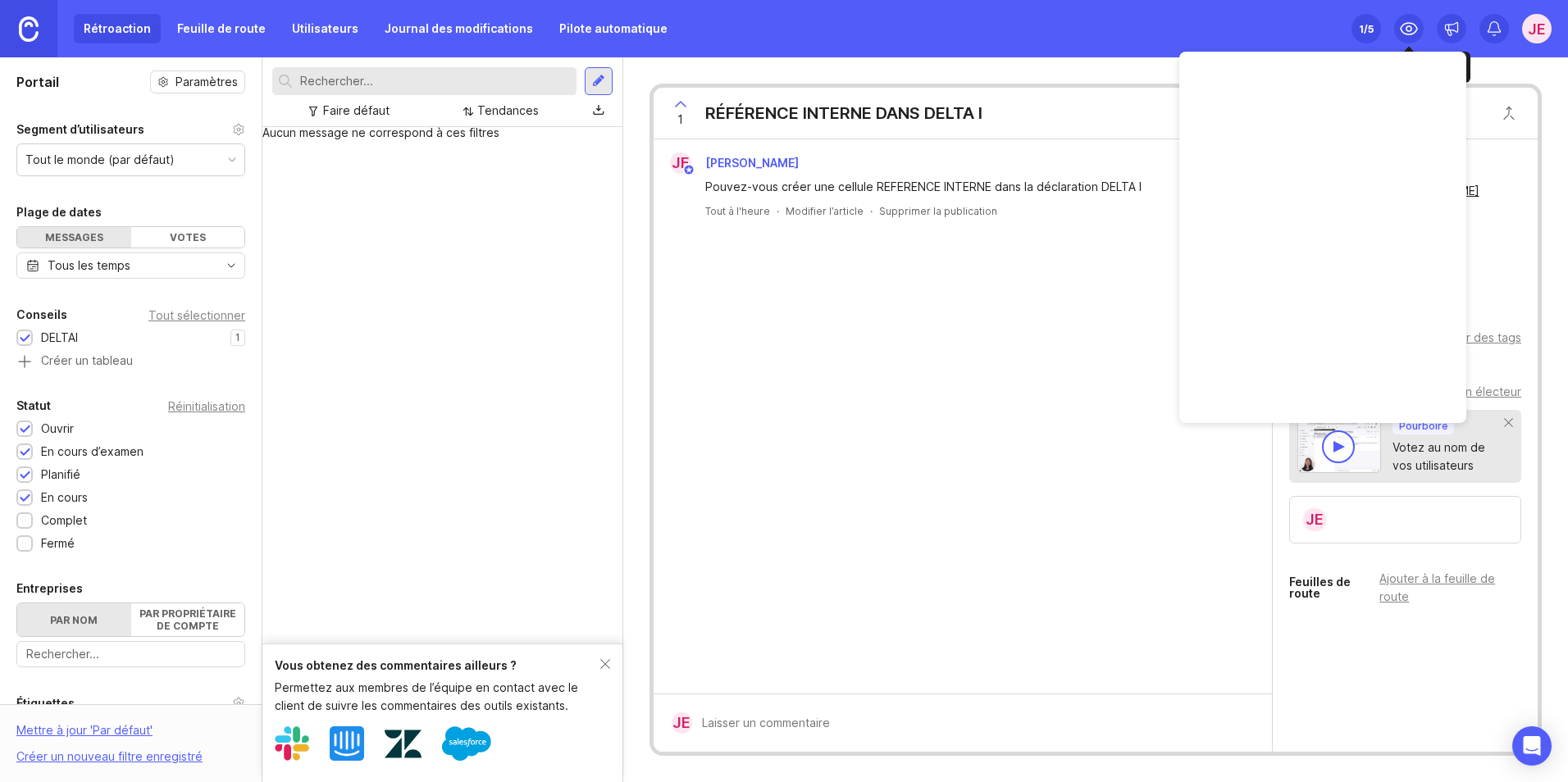
click at [1408, 31] on icon at bounding box center [1408, 28] width 19 height 19
